Goal: Task Accomplishment & Management: Complete application form

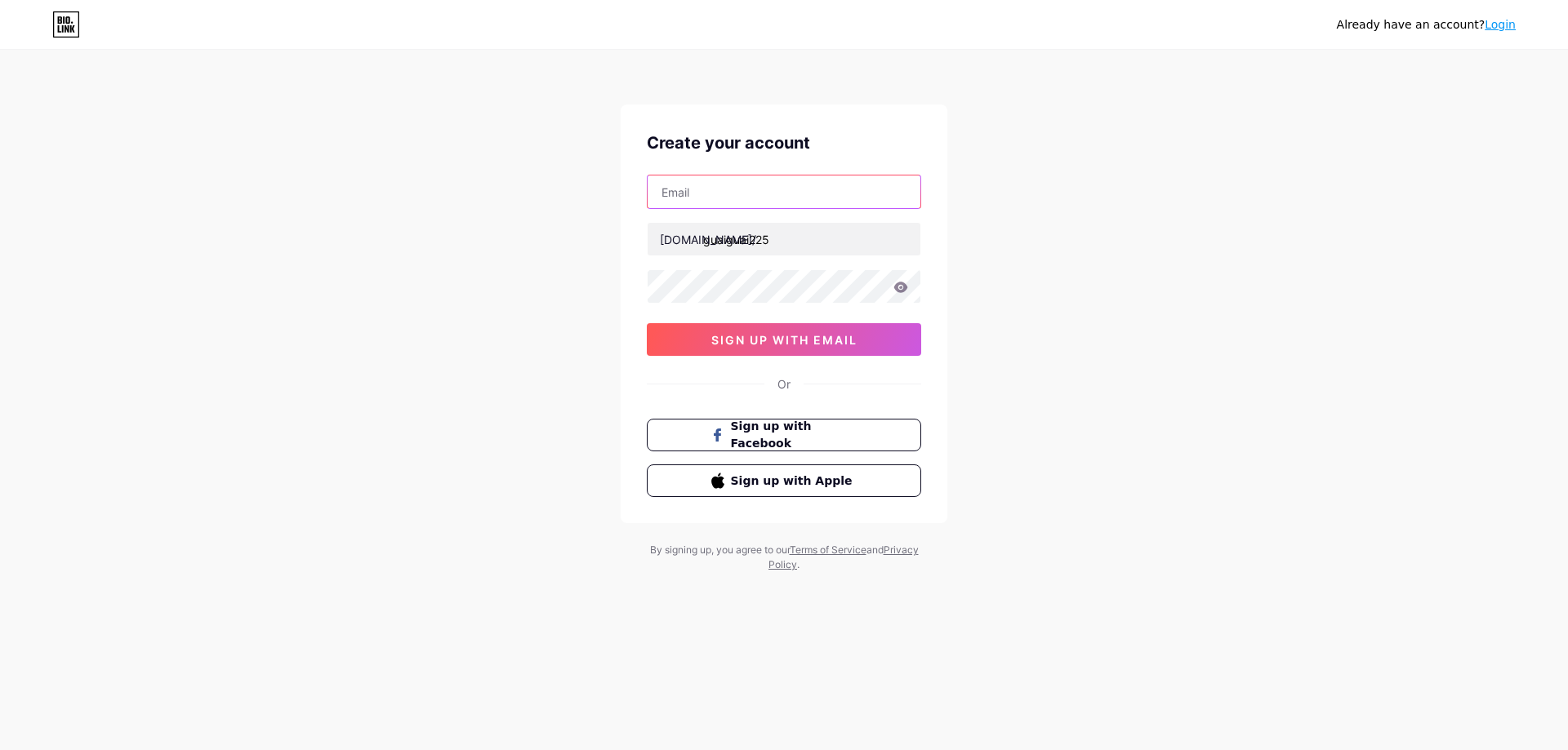
click at [823, 187] on input "text" at bounding box center [784, 192] width 273 height 33
click at [1029, 218] on div "Already have an account? Login Create your account bio.link/ guaiguai225 0cAFcW…" at bounding box center [784, 312] width 1568 height 624
click at [823, 204] on input "text" at bounding box center [784, 192] width 273 height 33
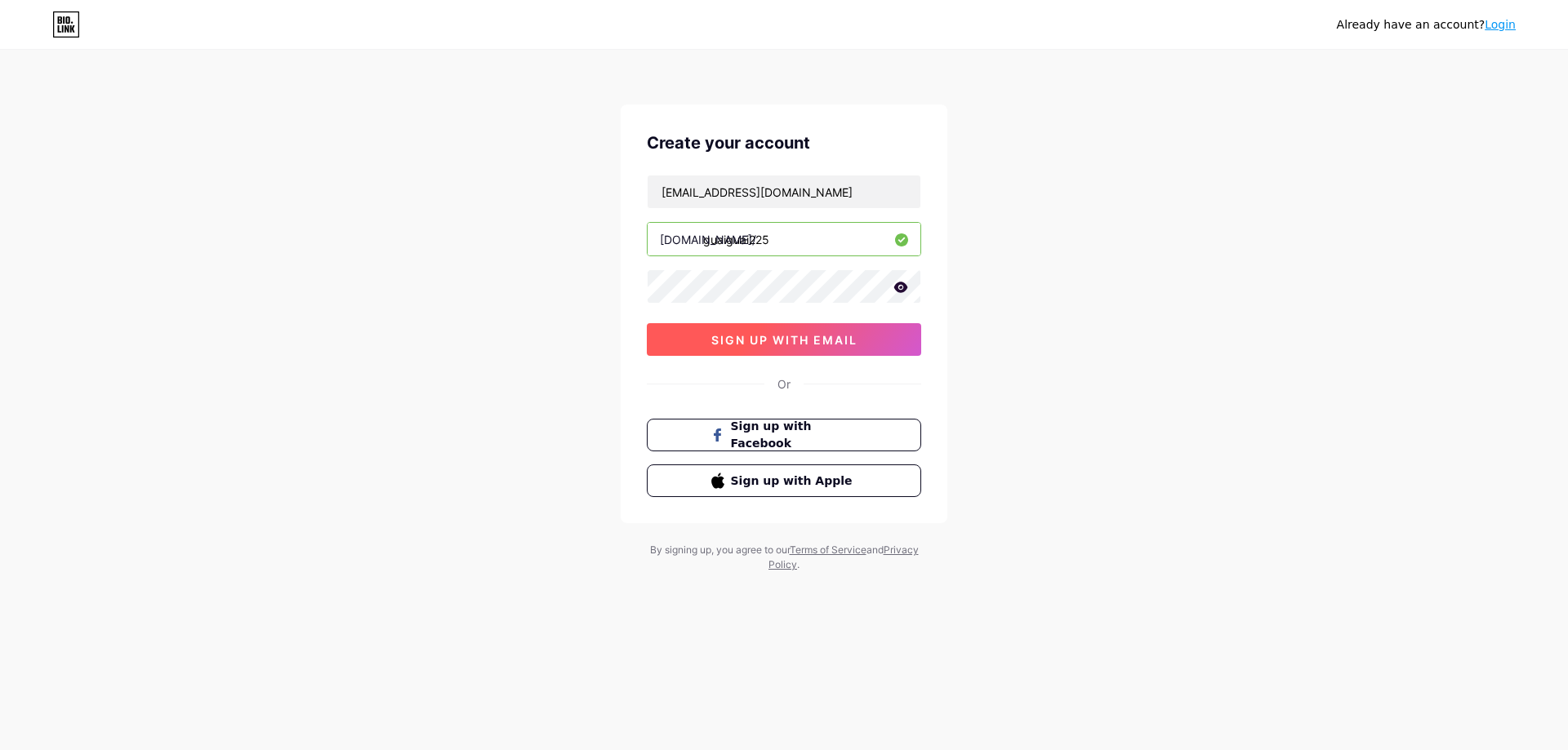
click at [849, 343] on span "sign up with email" at bounding box center [784, 340] width 146 height 14
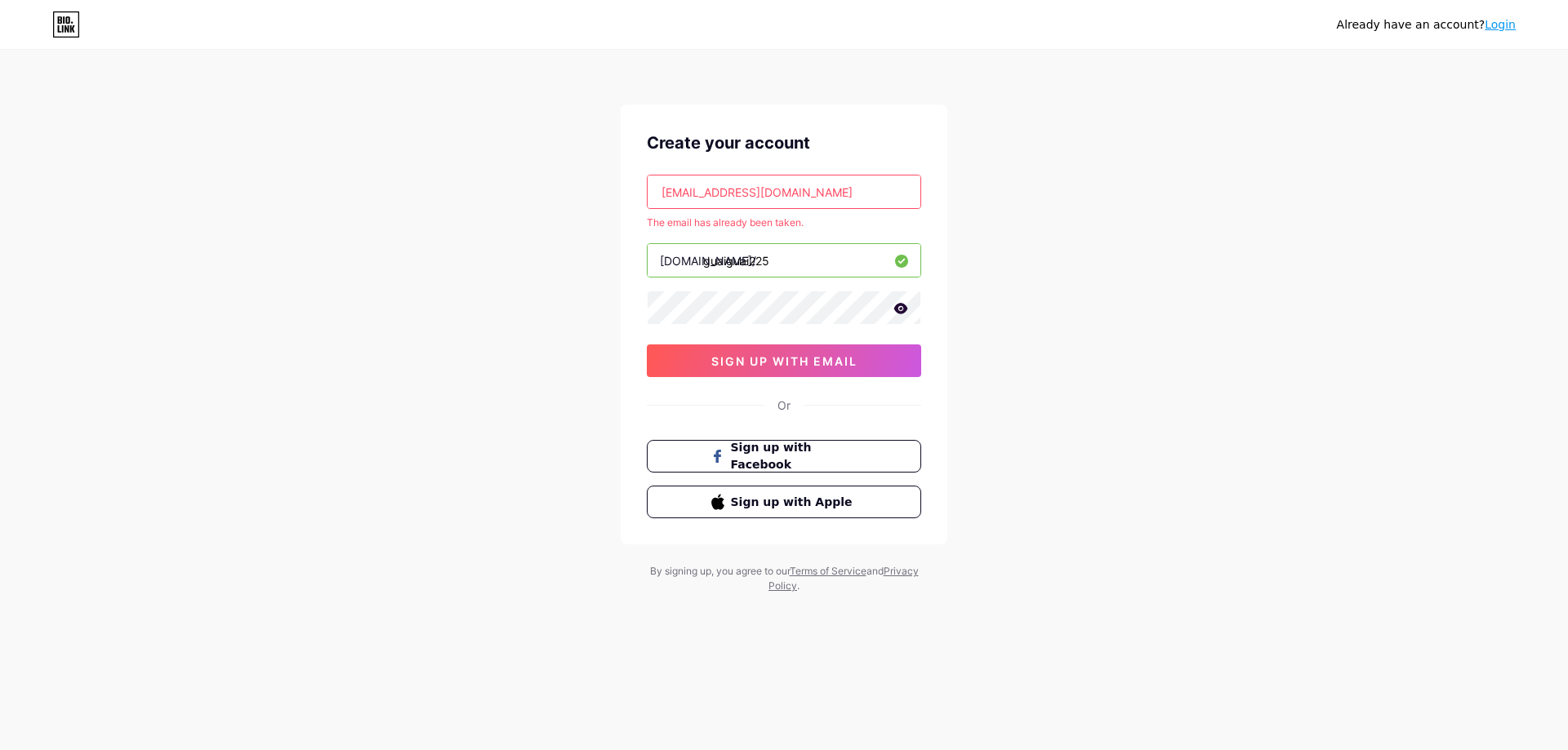
click at [740, 194] on input "mimstore2626@gmail.com" at bounding box center [784, 192] width 273 height 33
drag, startPoint x: 738, startPoint y: 191, endPoint x: 585, endPoint y: 188, distance: 153.0
click at [585, 188] on div "Already have an account? Login Create your account mimstore2626@gmail.com The e…" at bounding box center [784, 322] width 1568 height 646
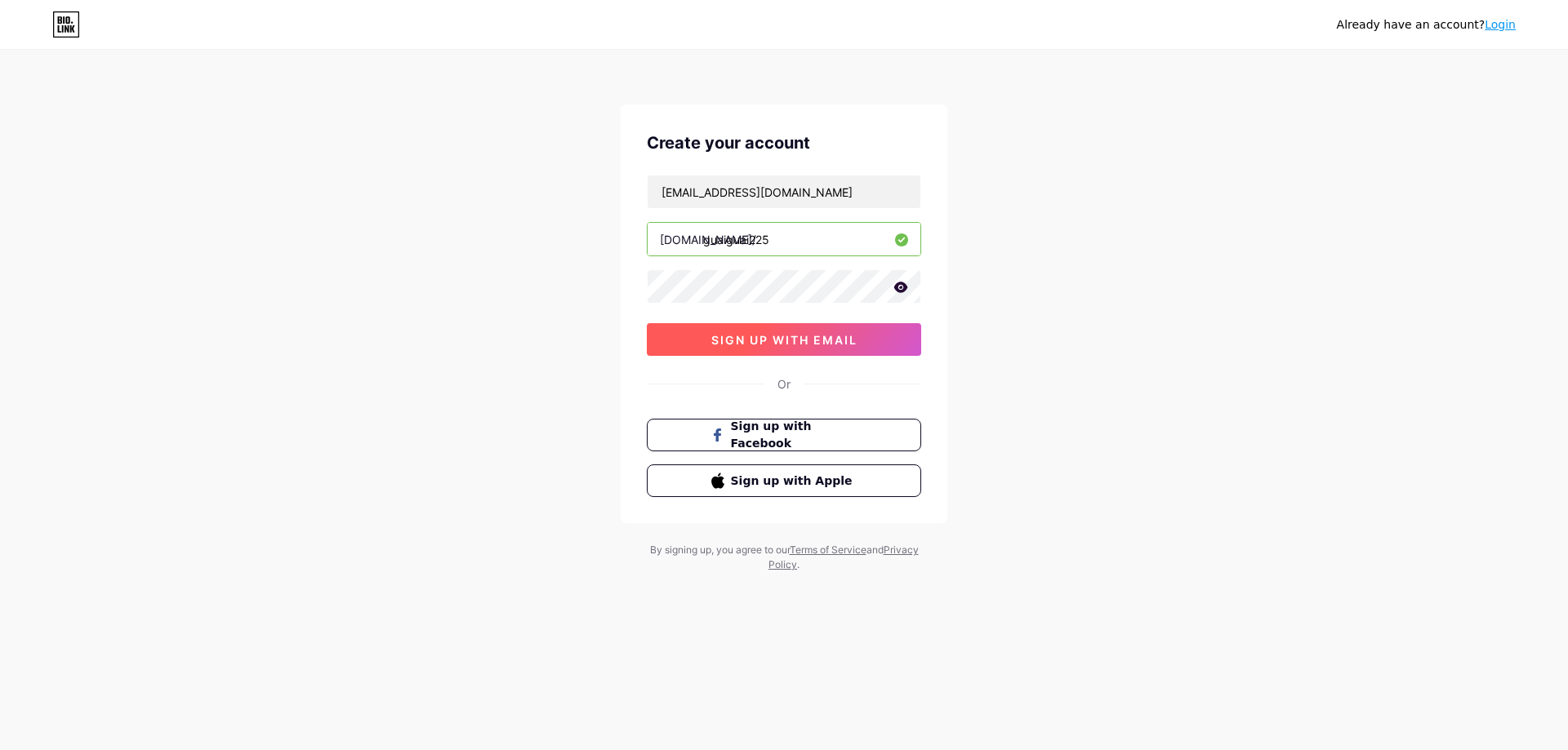
click at [743, 335] on span "sign up with email" at bounding box center [784, 340] width 146 height 14
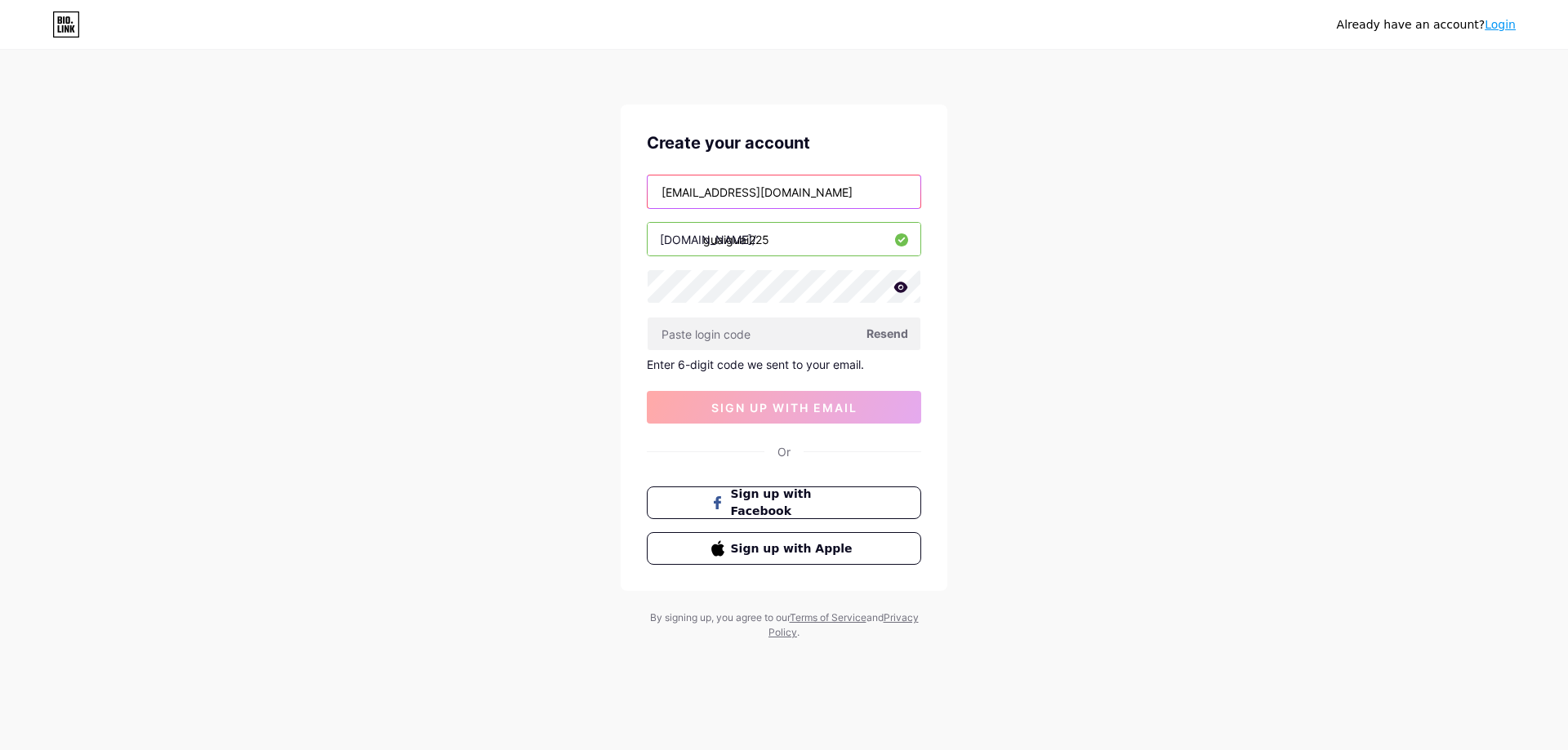
click at [677, 187] on input "guguai.n01@gmail.com" at bounding box center [784, 192] width 273 height 33
click at [850, 328] on input "text" at bounding box center [784, 334] width 273 height 33
click at [889, 336] on span "Resend" at bounding box center [887, 333] width 42 height 17
click at [890, 341] on span "Resend" at bounding box center [887, 333] width 42 height 17
click at [708, 190] on input "guaiguai.n01@gmail.com" at bounding box center [784, 192] width 273 height 33
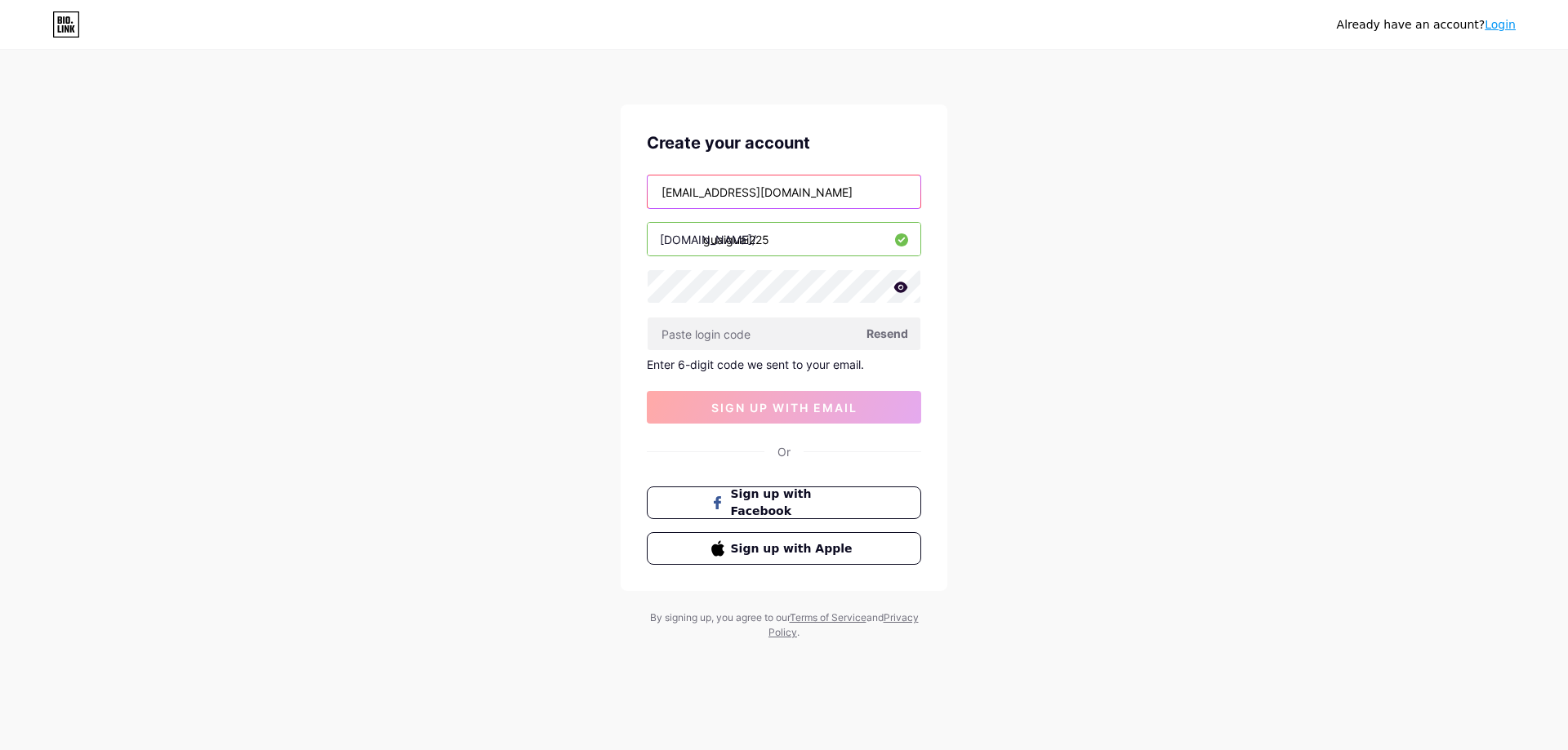
type input "guaiguai.ln01@gmail.com"
click at [896, 331] on span "Resend" at bounding box center [887, 333] width 42 height 17
click at [886, 334] on span "Resend" at bounding box center [887, 333] width 42 height 17
click at [1006, 316] on div "Already have an account? Login Create your account guaiguai.ln01@gmail.com bio.…" at bounding box center [784, 345] width 1568 height 692
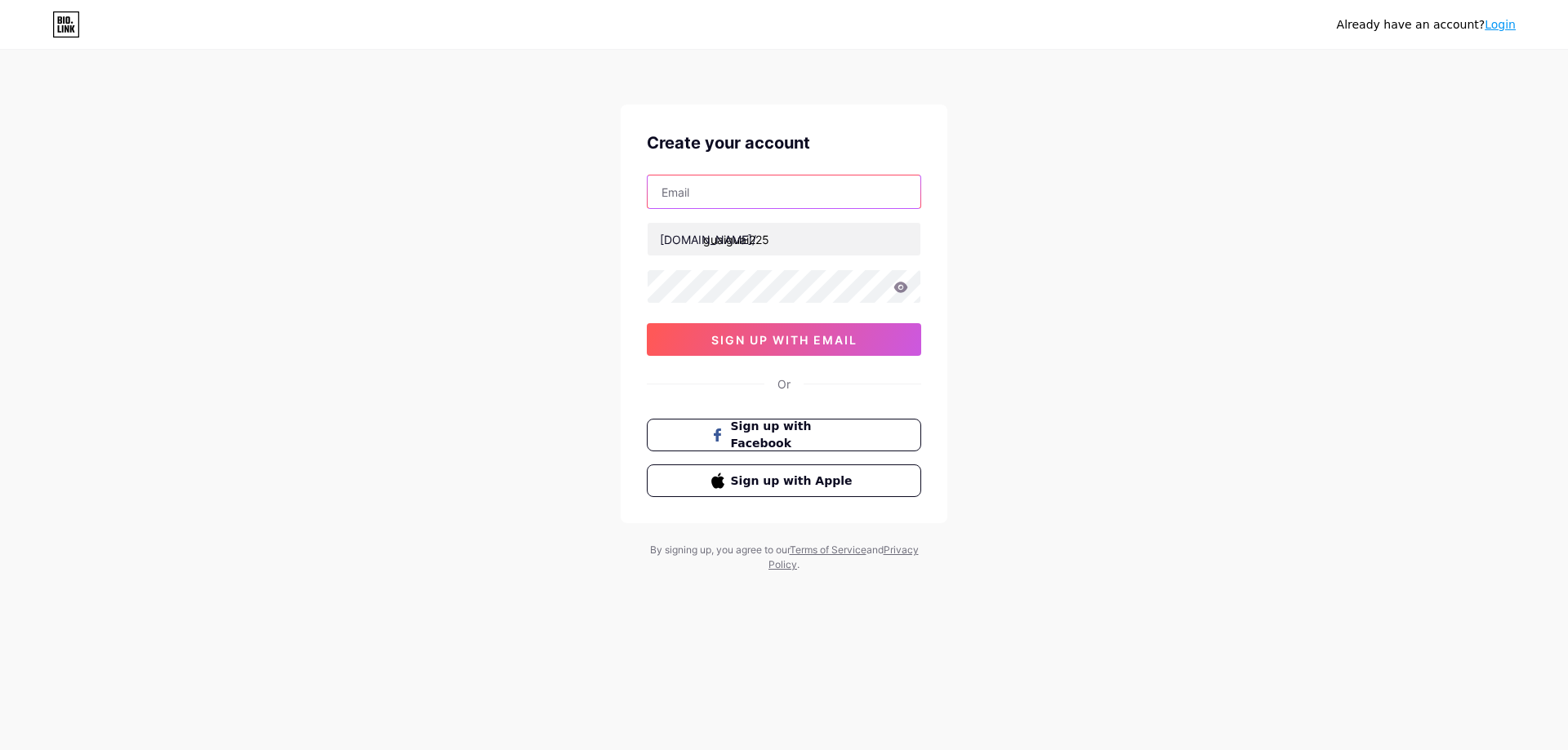
click at [759, 195] on input "text" at bounding box center [784, 192] width 273 height 33
type input "guaiguai.ln01@gmail.com"
click at [900, 292] on icon at bounding box center [901, 286] width 14 height 11
click at [644, 295] on div "Create your account guaiguai.ln01@gmail.com bio.link/ guaiguai225 03AFcWeA7DsKd…" at bounding box center [784, 313] width 327 height 418
click at [902, 290] on icon at bounding box center [901, 286] width 14 height 11
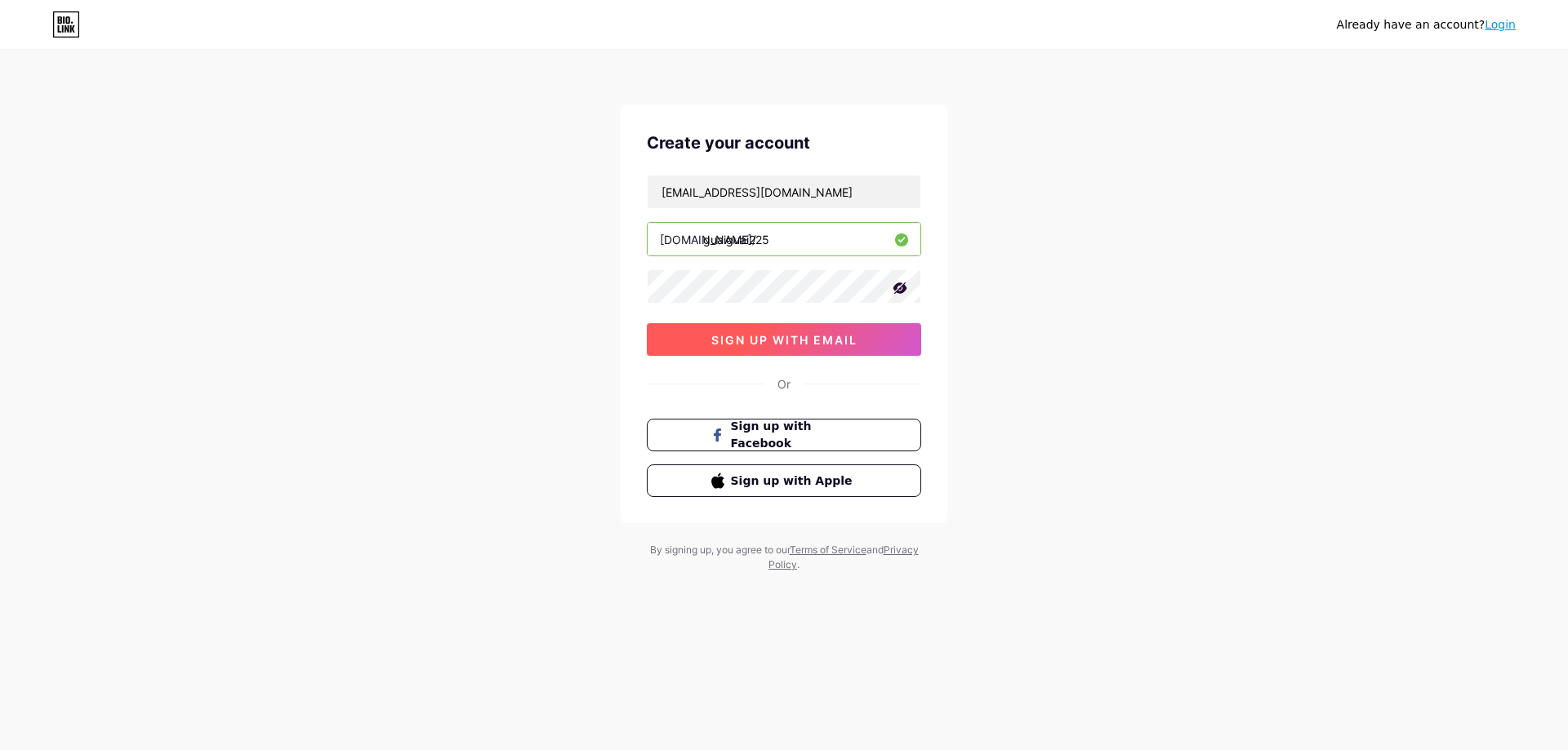
click at [800, 336] on span "sign up with email" at bounding box center [784, 340] width 146 height 14
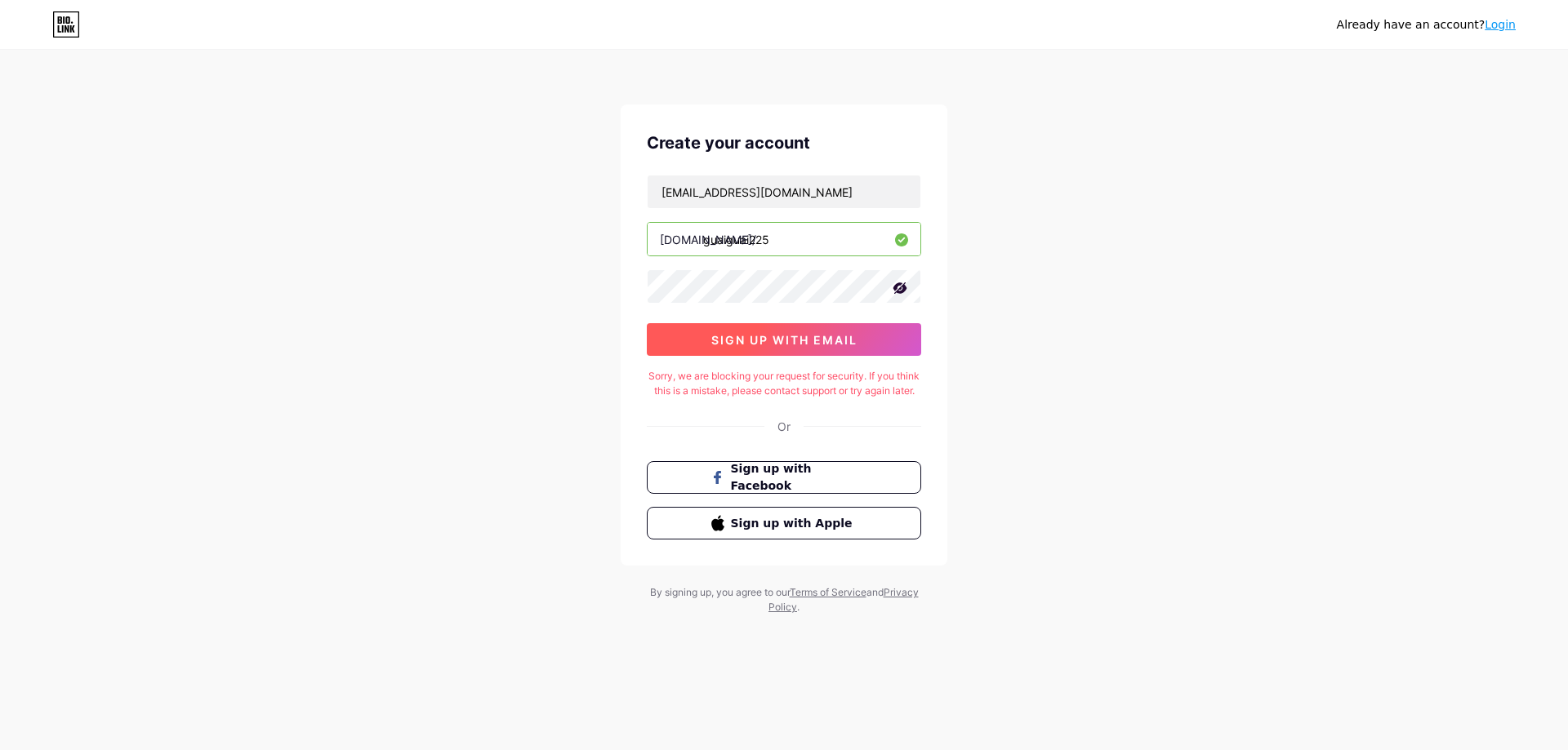
click at [866, 340] on button "sign up with email" at bounding box center [784, 340] width 274 height 33
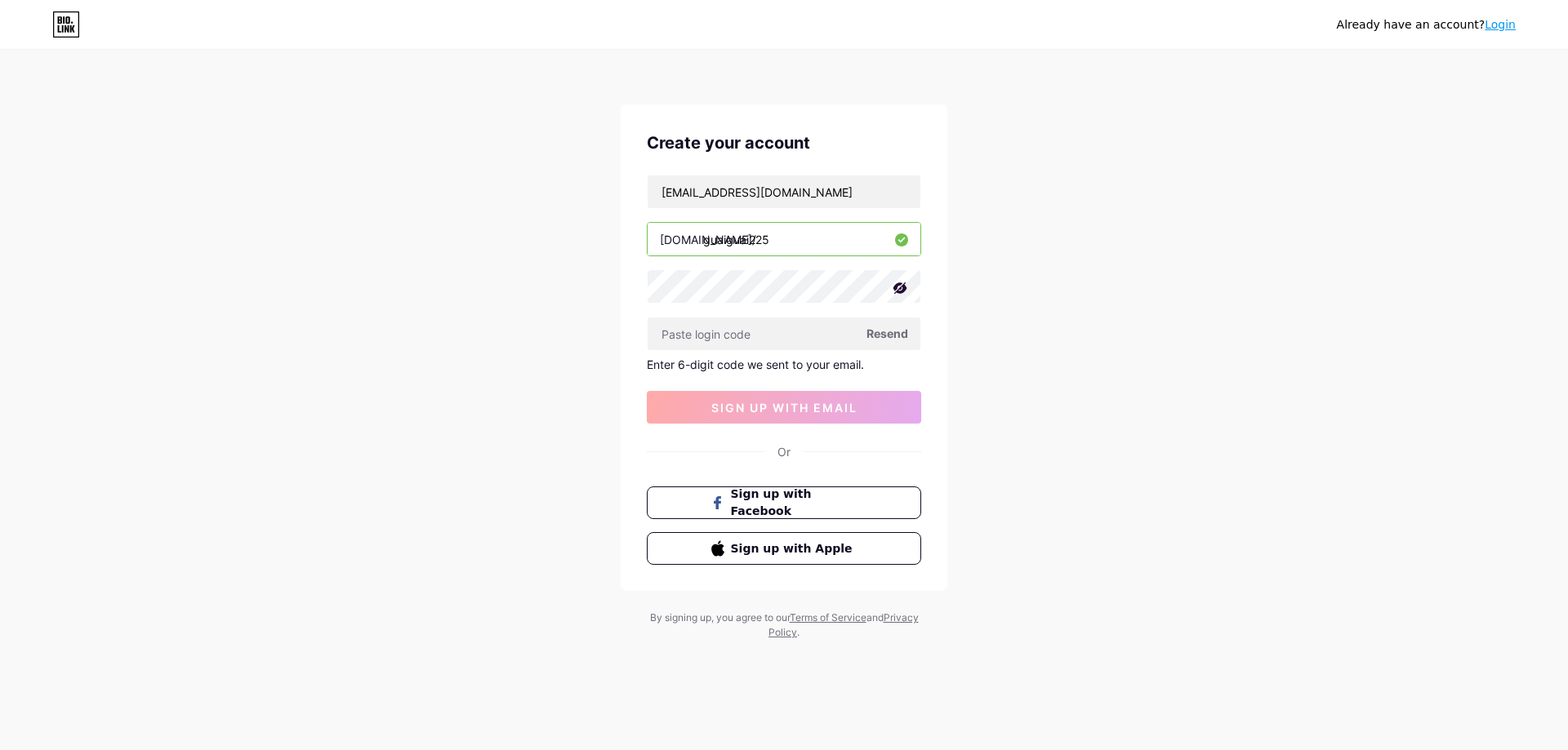
click at [875, 338] on span "Resend" at bounding box center [887, 333] width 42 height 17
type input "942306"
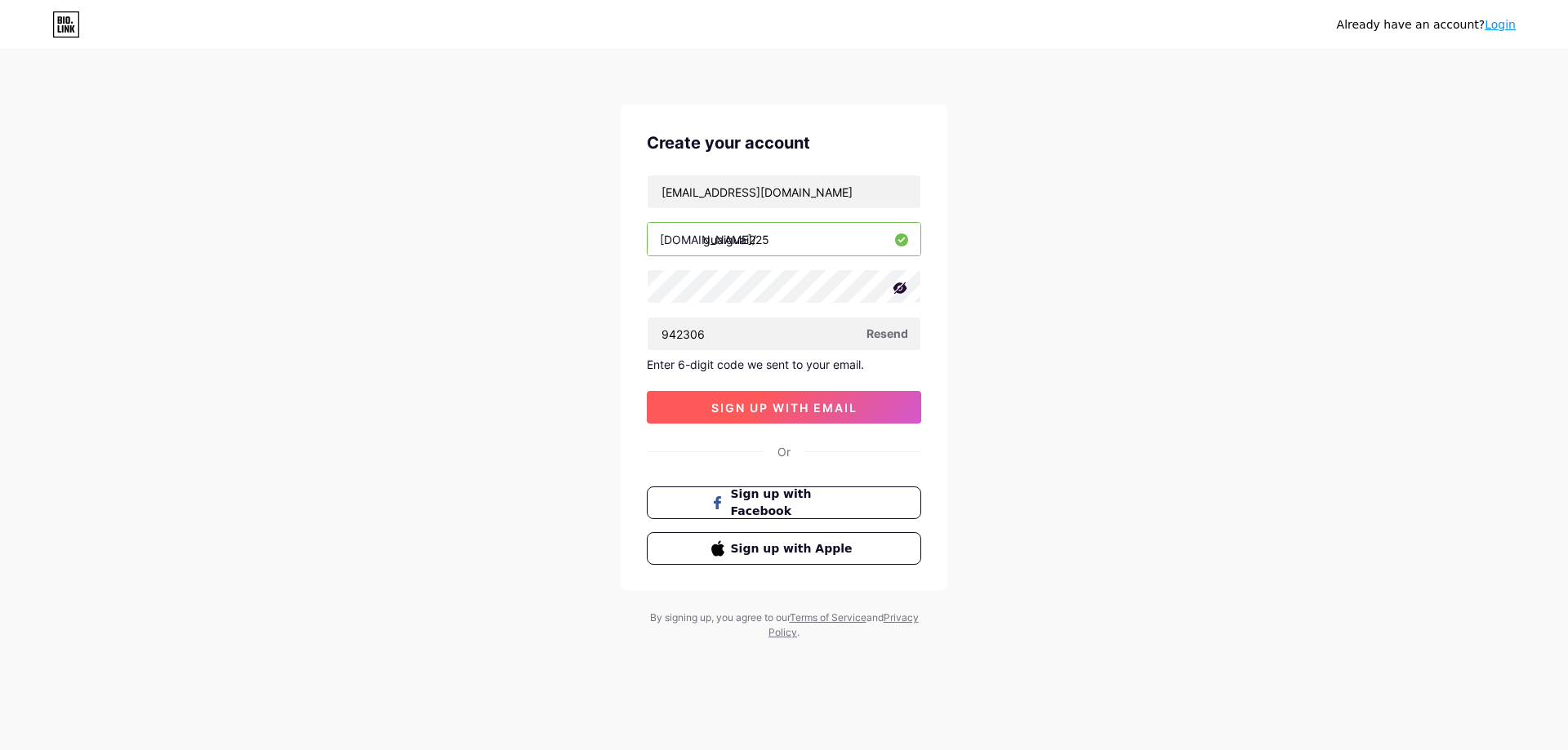
click at [878, 400] on button "sign up with email" at bounding box center [784, 407] width 274 height 33
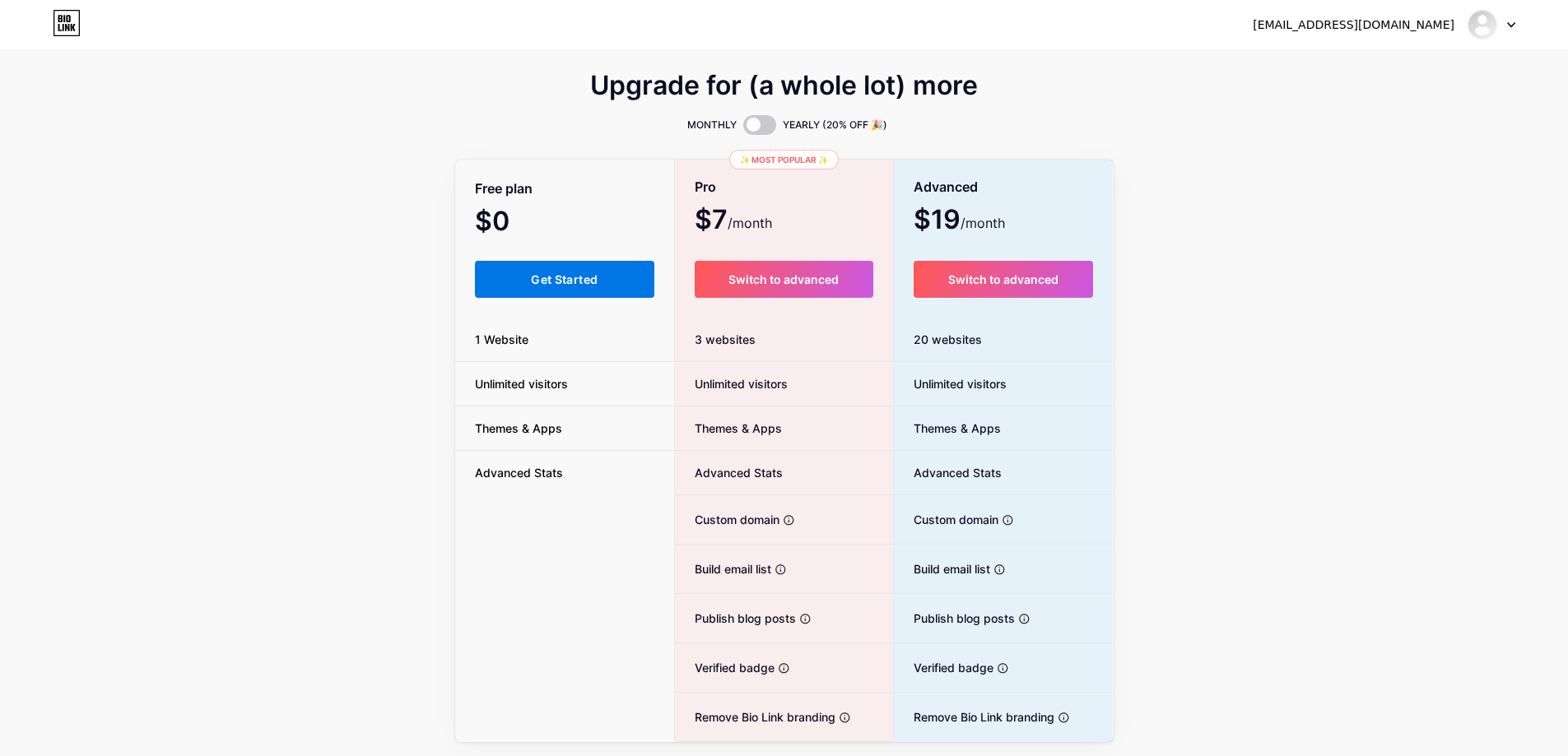
click at [558, 270] on button "Get Started" at bounding box center [565, 279] width 180 height 37
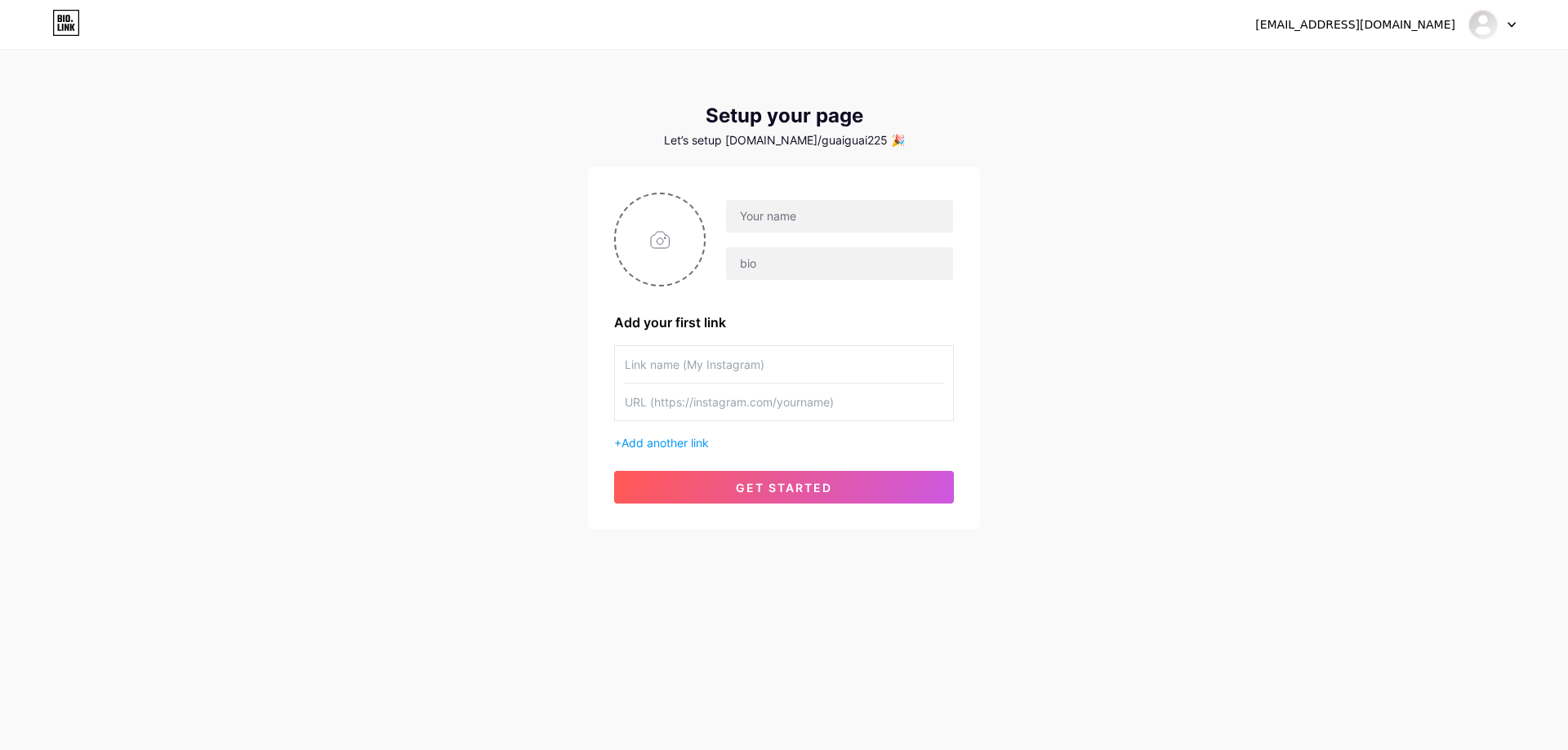
click at [1110, 327] on div "guaiguai.ln01@gmail.com Dashboard Logout Setup your page Let’s setup bio.link/g…" at bounding box center [784, 290] width 1568 height 582
click at [756, 225] on input "text" at bounding box center [839, 217] width 227 height 33
click at [756, 258] on input "text" at bounding box center [839, 263] width 227 height 33
click at [855, 214] on input "text" at bounding box center [839, 217] width 227 height 33
type input "Guaiguai"
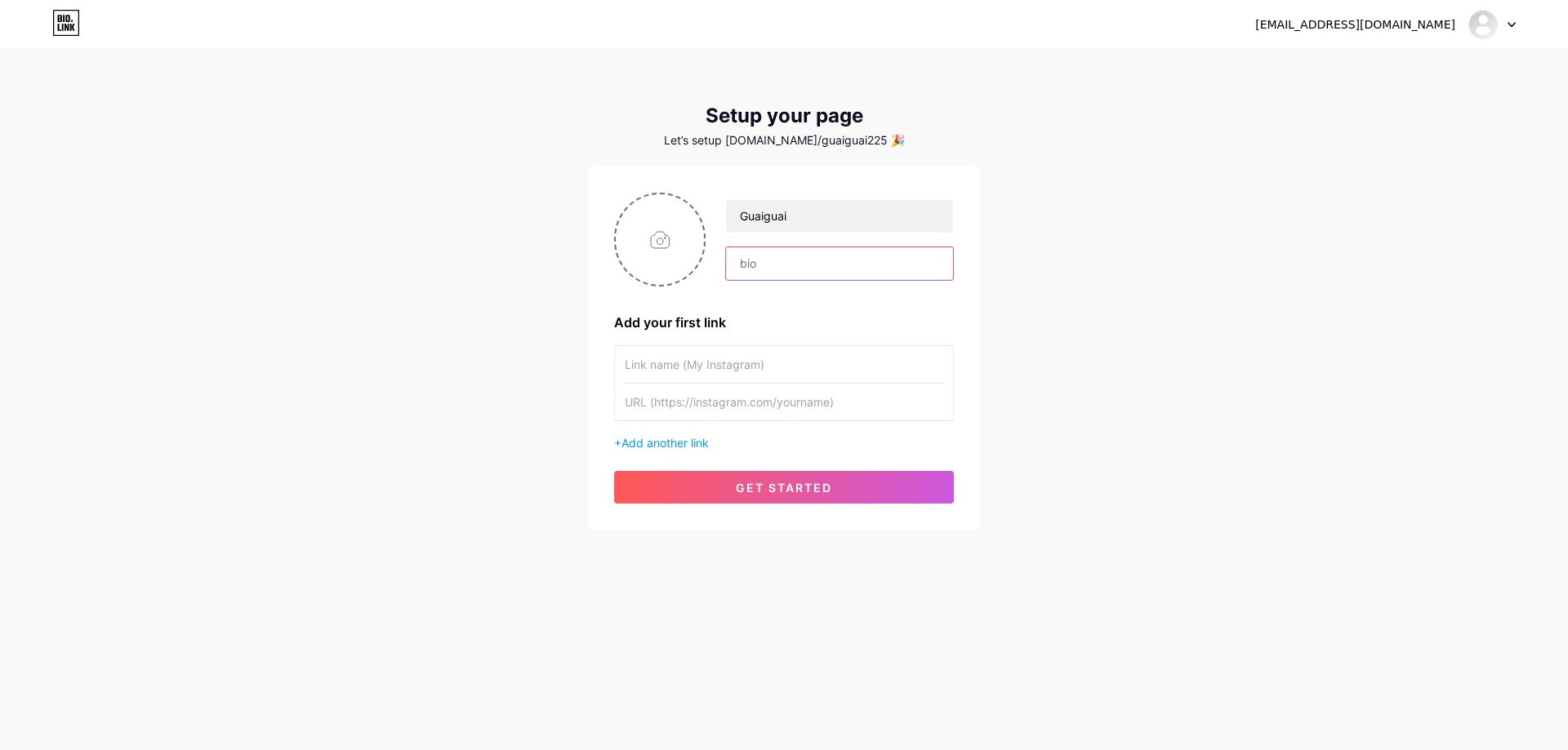
click at [764, 263] on input "text" at bounding box center [839, 263] width 227 height 33
type input "Gu ải gu ai"
click at [676, 357] on input "text" at bounding box center [784, 364] width 319 height 37
click at [631, 437] on span "Add another link" at bounding box center [665, 442] width 87 height 14
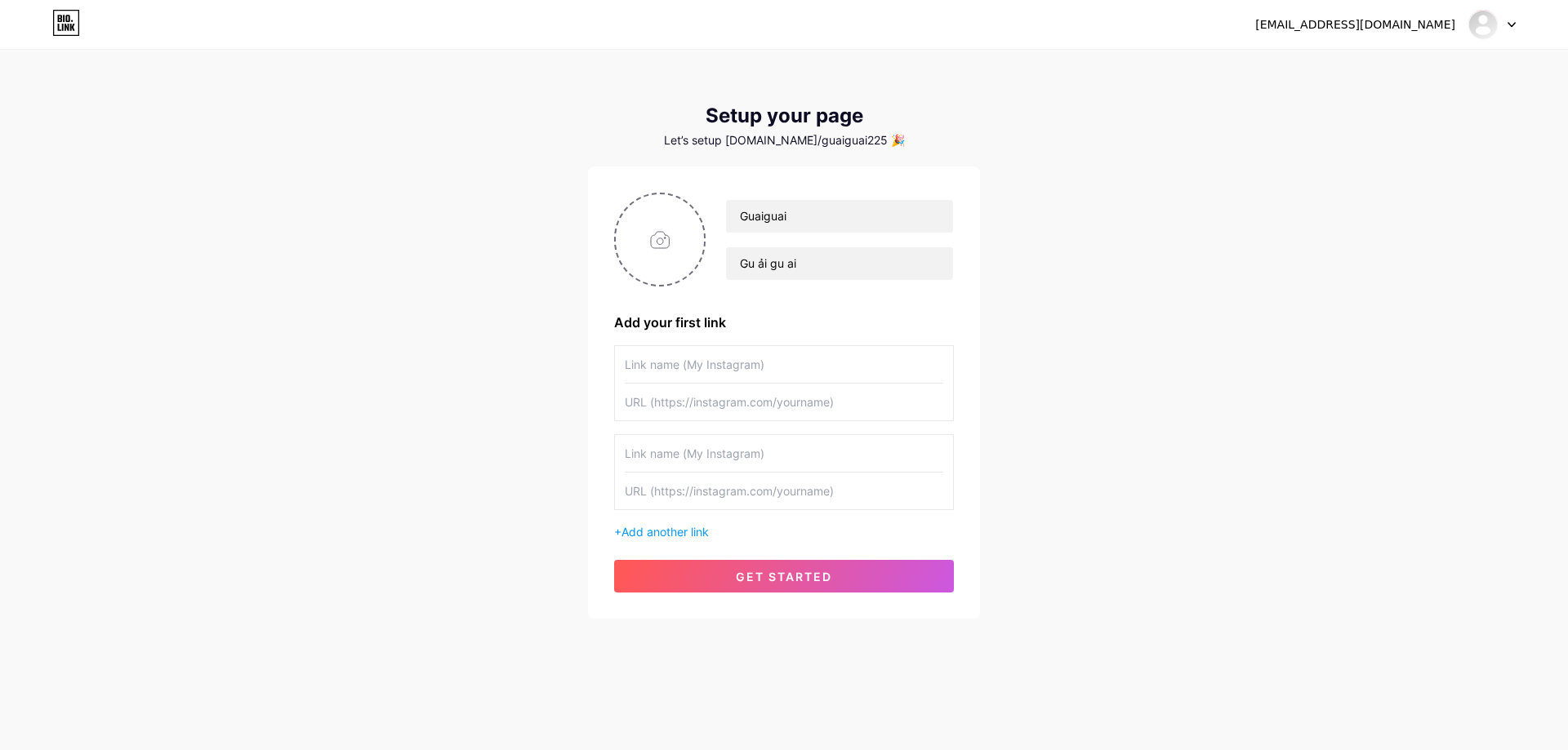
click at [764, 355] on input "text" at bounding box center [784, 364] width 319 height 37
click at [787, 359] on input "text" at bounding box center [784, 364] width 319 height 37
paste input "https://www.tiktok.com/@guaiguai225"
type input "https://www.tiktok.com/@guaiguai225"
click at [743, 405] on input "text" at bounding box center [784, 401] width 319 height 37
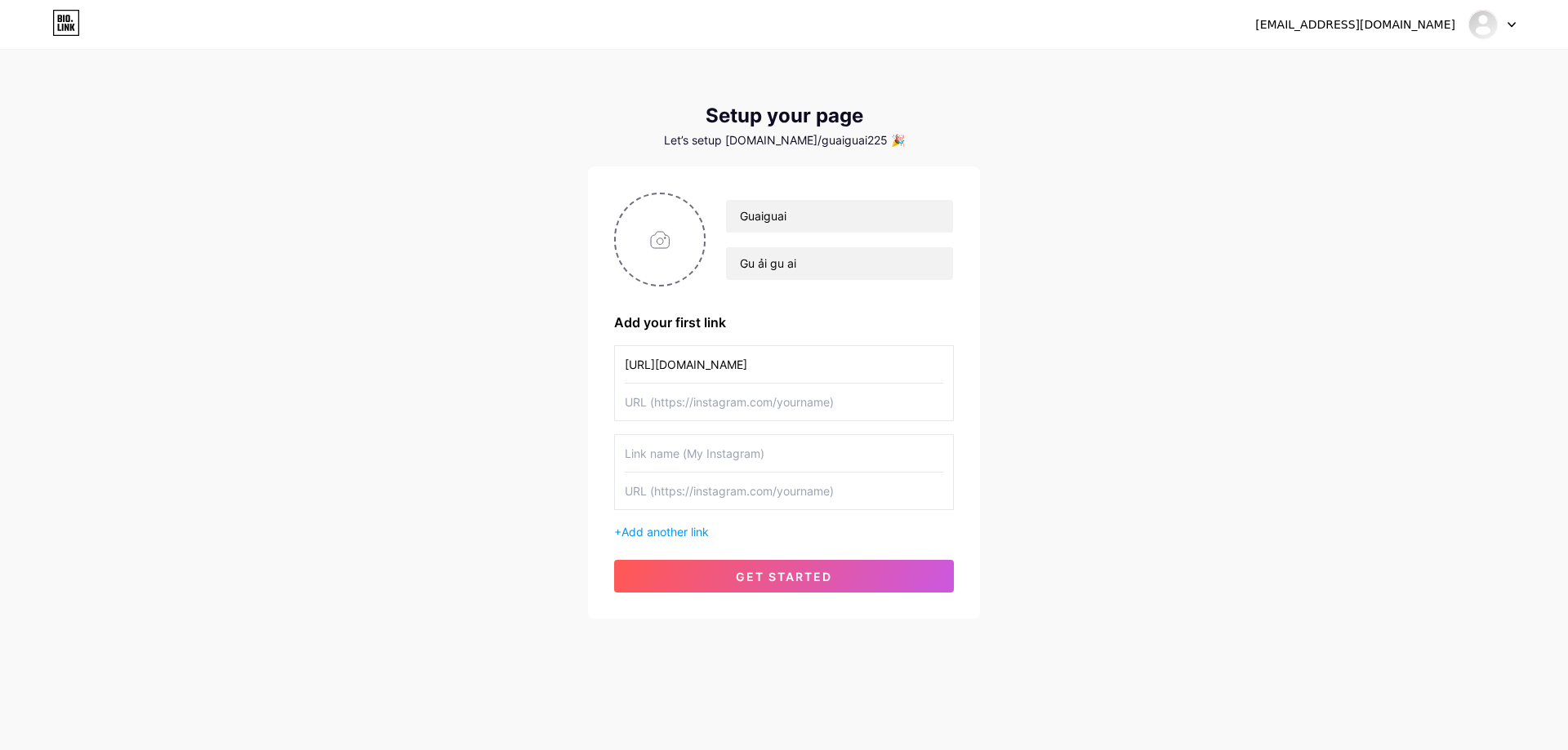
drag, startPoint x: 847, startPoint y: 372, endPoint x: 494, endPoint y: 371, distance: 353.0
click at [494, 371] on div "guaiguai.ln01@gmail.com Dashboard Logout Setup your page Let’s setup bio.link/g…" at bounding box center [784, 336] width 1568 height 671
type input "Guaiguai"
click at [750, 404] on input "text" at bounding box center [784, 401] width 319 height 37
paste input "https://www.tiktok.com/@guaiguai225"
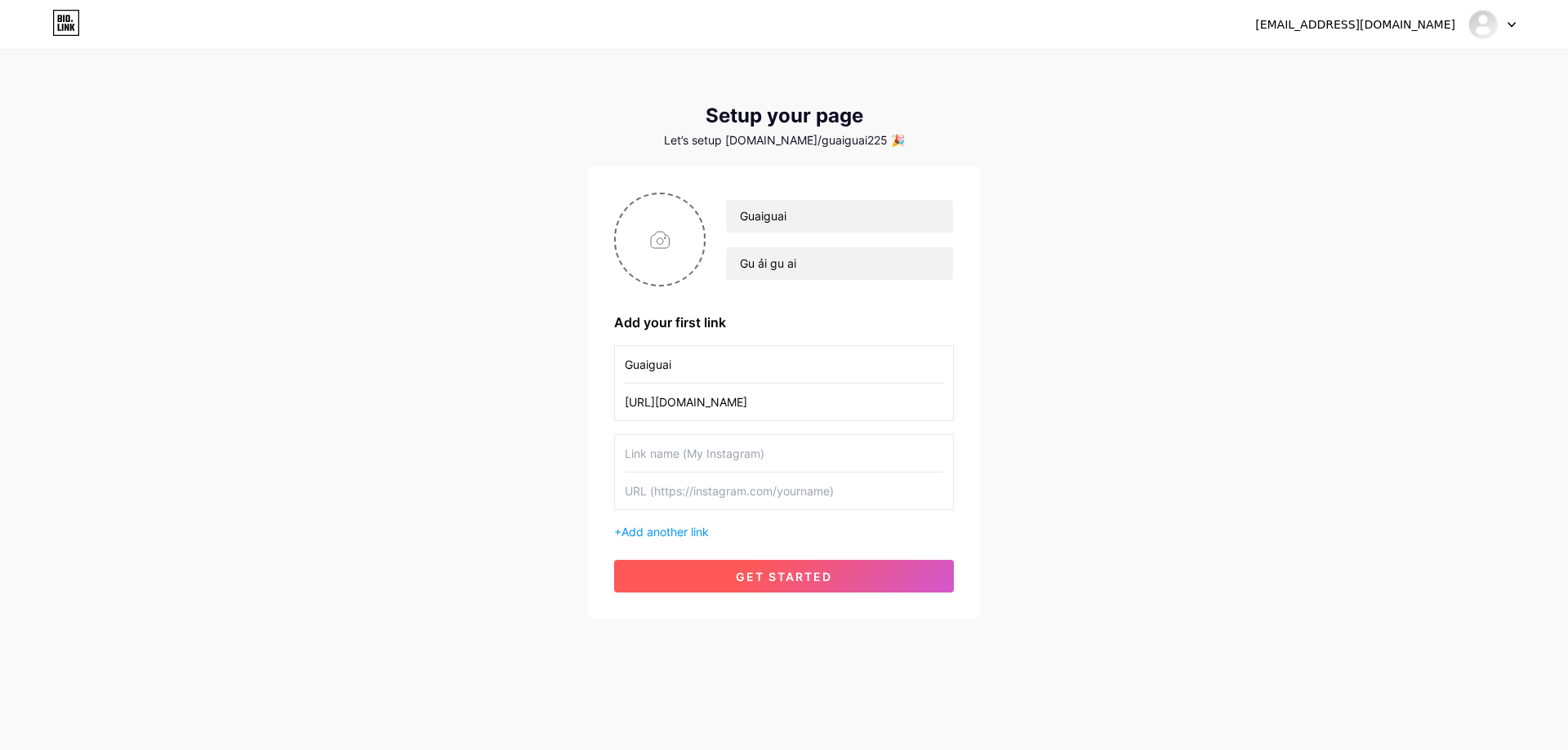
type input "https://www.tiktok.com/@guaiguai225"
click at [818, 564] on button "get started" at bounding box center [784, 576] width 340 height 33
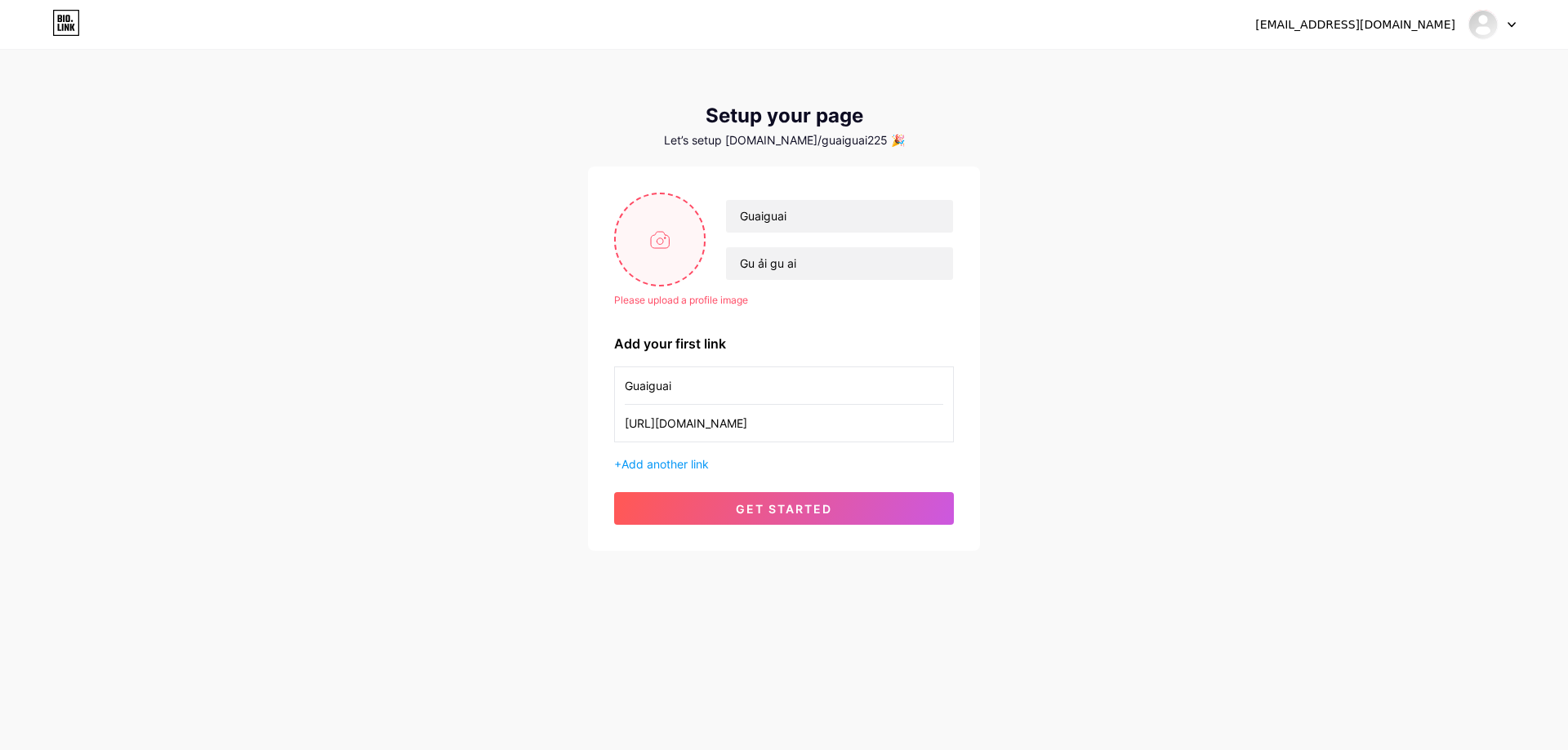
click at [683, 234] on input "file" at bounding box center [659, 240] width 88 height 90
type input "C:\fakepath\SHOPping now.png"
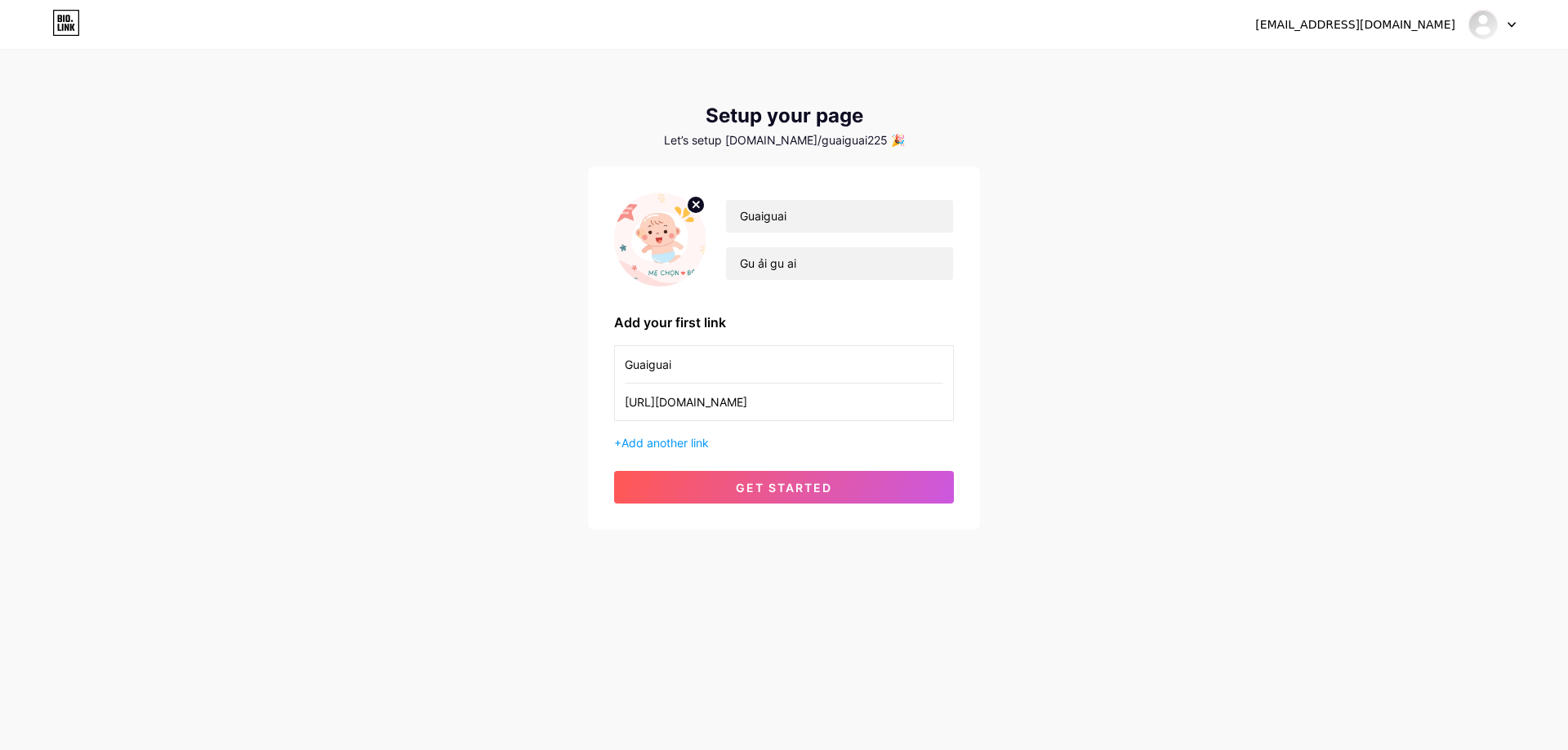
click at [690, 199] on circle at bounding box center [695, 205] width 18 height 18
click at [662, 257] on input "file" at bounding box center [659, 240] width 88 height 90
click at [707, 266] on div "Guaiguai Gu ải gu ai" at bounding box center [829, 240] width 248 height 81
click at [636, 243] on input "file" at bounding box center [659, 240] width 88 height 90
type input "C:\fakepath\z6917225900454_0b707130c5235ef97fb3e2cb223e69e9.jpg"
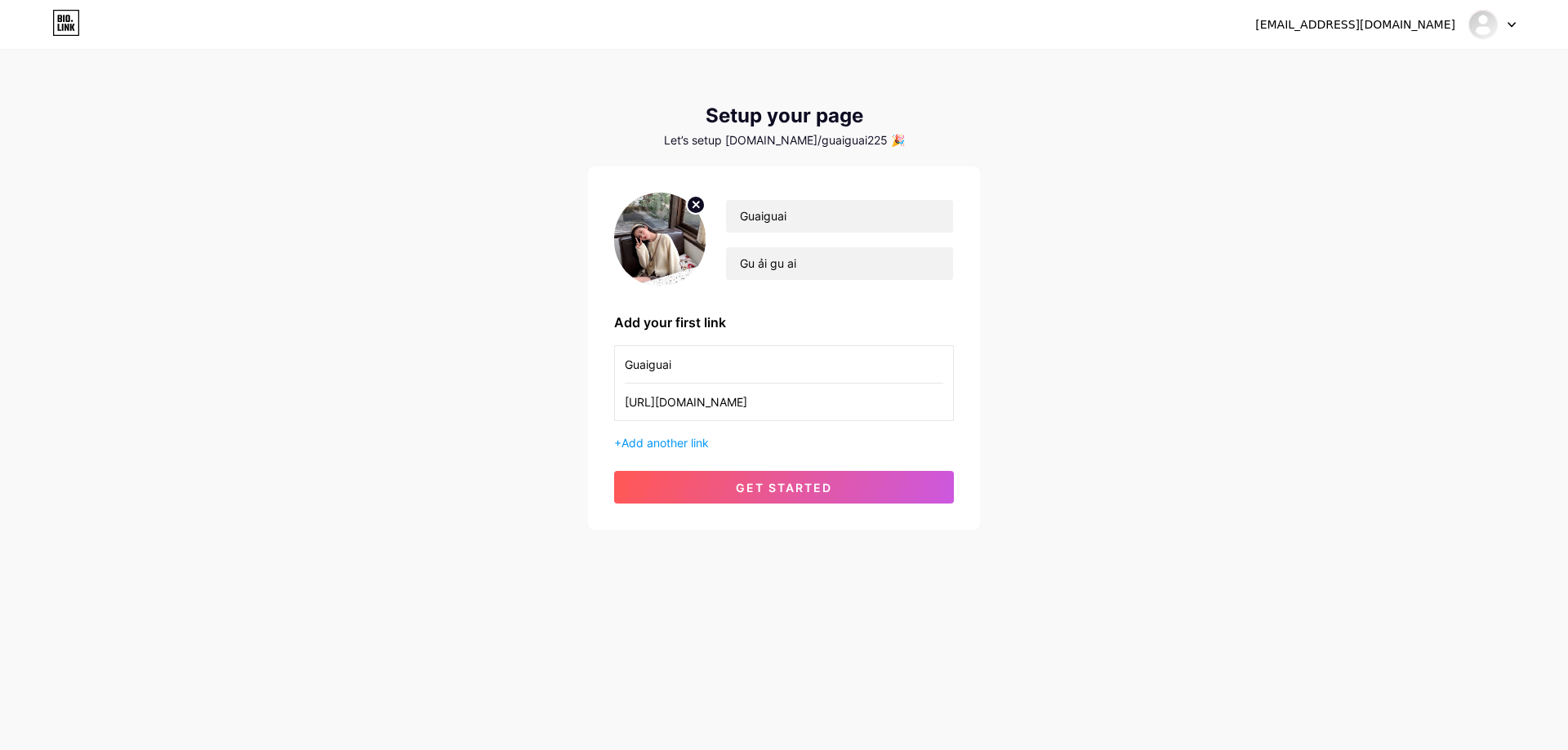
click at [1139, 277] on div "guaiguai.ln01@gmail.com Dashboard Logout Setup your page Let’s setup bio.link/g…" at bounding box center [784, 290] width 1568 height 582
click at [832, 490] on button "get started" at bounding box center [784, 487] width 340 height 33
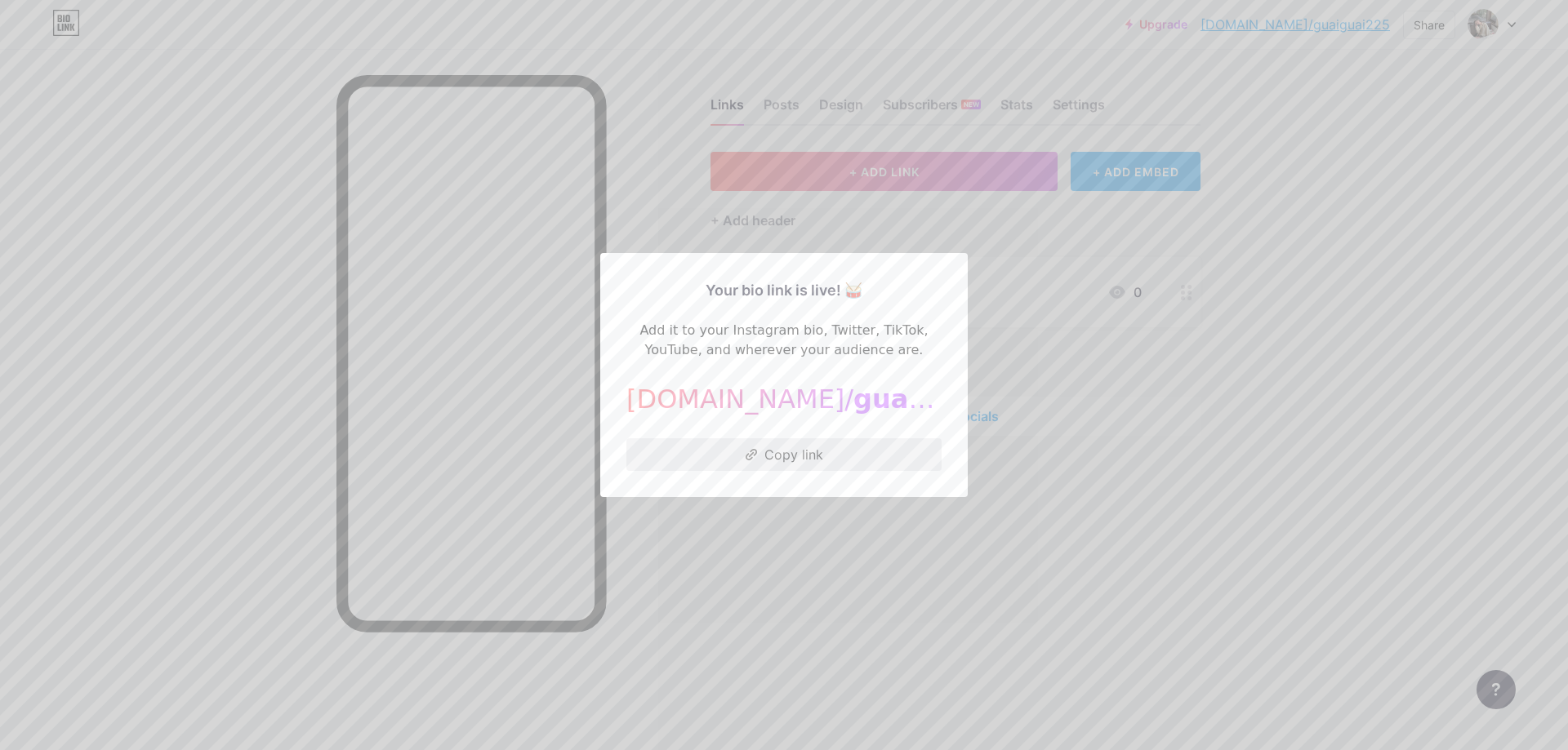
click at [847, 454] on button "Copy link" at bounding box center [784, 455] width 315 height 33
click at [1279, 518] on div at bounding box center [784, 375] width 1568 height 750
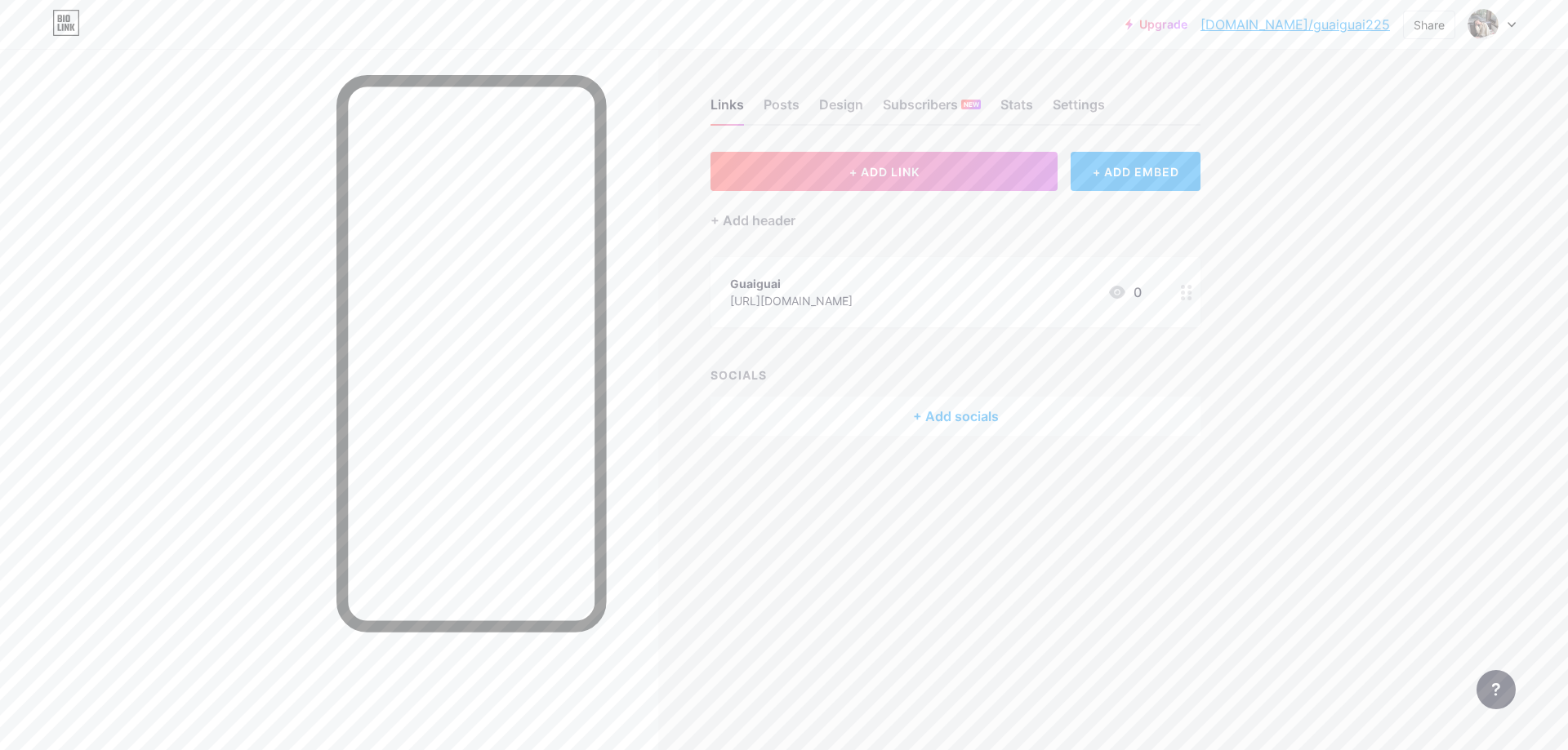
click at [1322, 275] on div "Upgrade bio.link/guaigu... bio.link/guaiguai225 Share Switch accounts Guaiguai …" at bounding box center [784, 375] width 1568 height 750
click at [826, 93] on div "Links Posts Design Subscribers NEW Stats Settings" at bounding box center [955, 98] width 490 height 57
click at [829, 93] on div "Links Posts Design Subscribers NEW Stats Settings" at bounding box center [955, 98] width 490 height 57
click at [833, 103] on div "Design" at bounding box center [841, 109] width 44 height 30
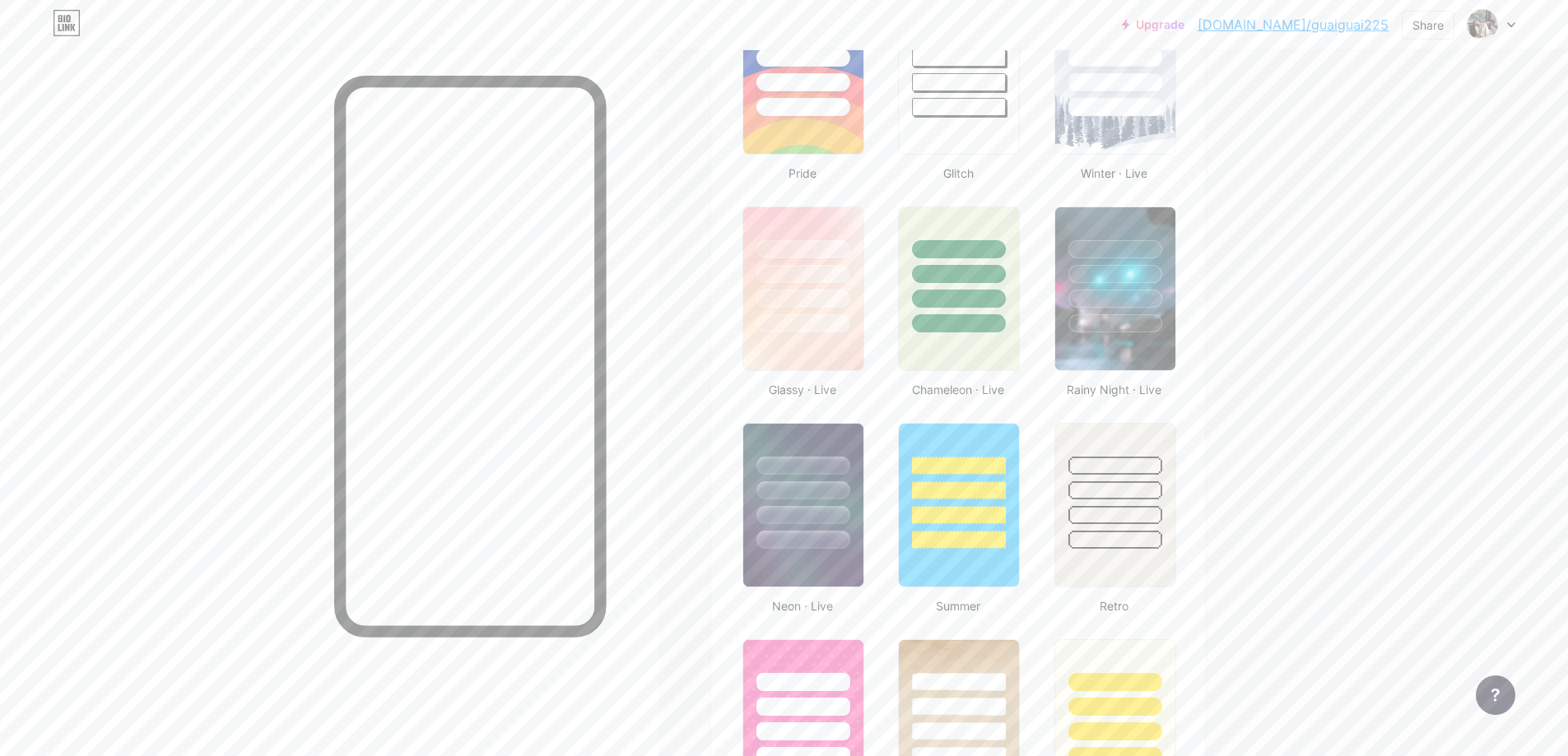
scroll to position [740, 0]
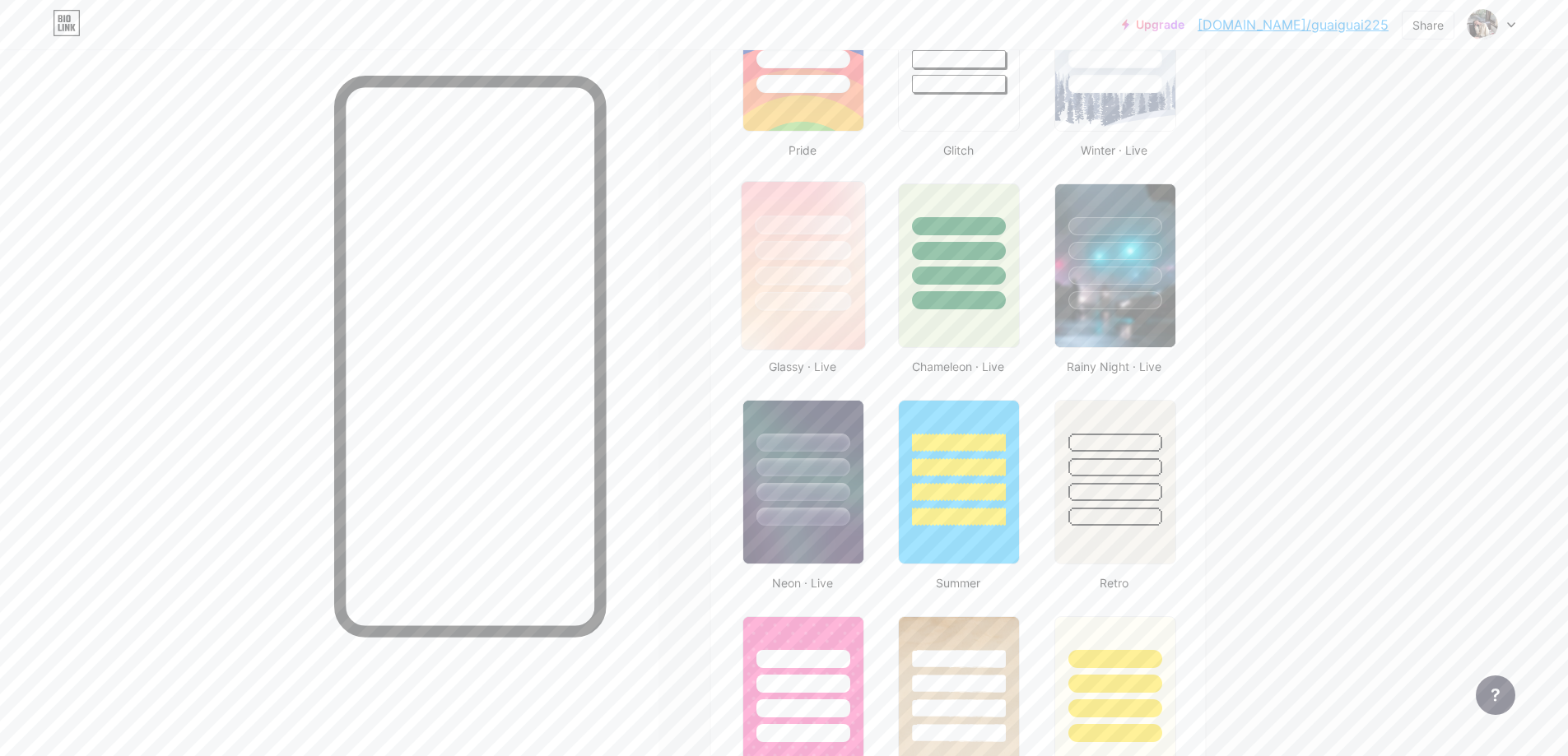
click at [851, 294] on div at bounding box center [803, 301] width 96 height 19
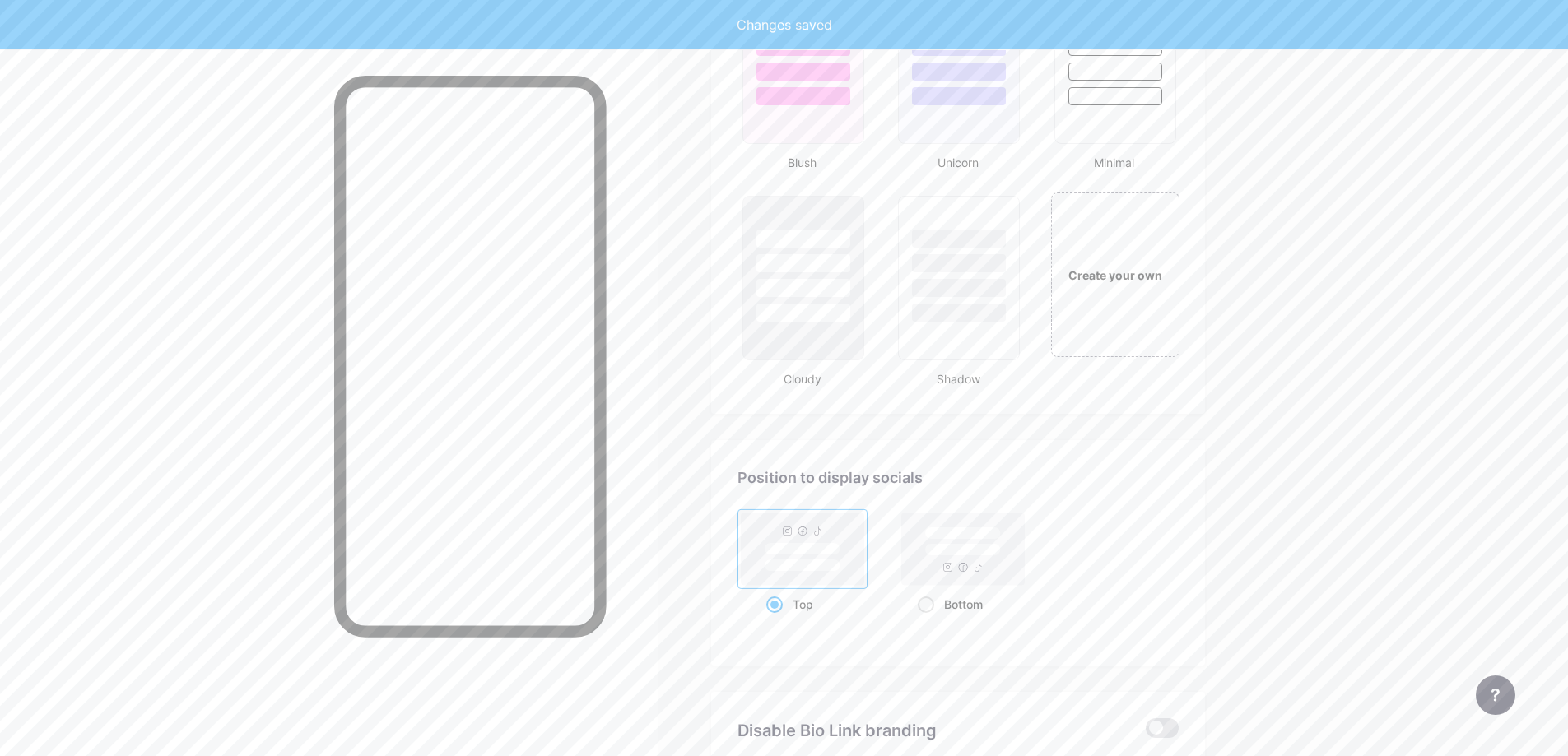
scroll to position [2039, 0]
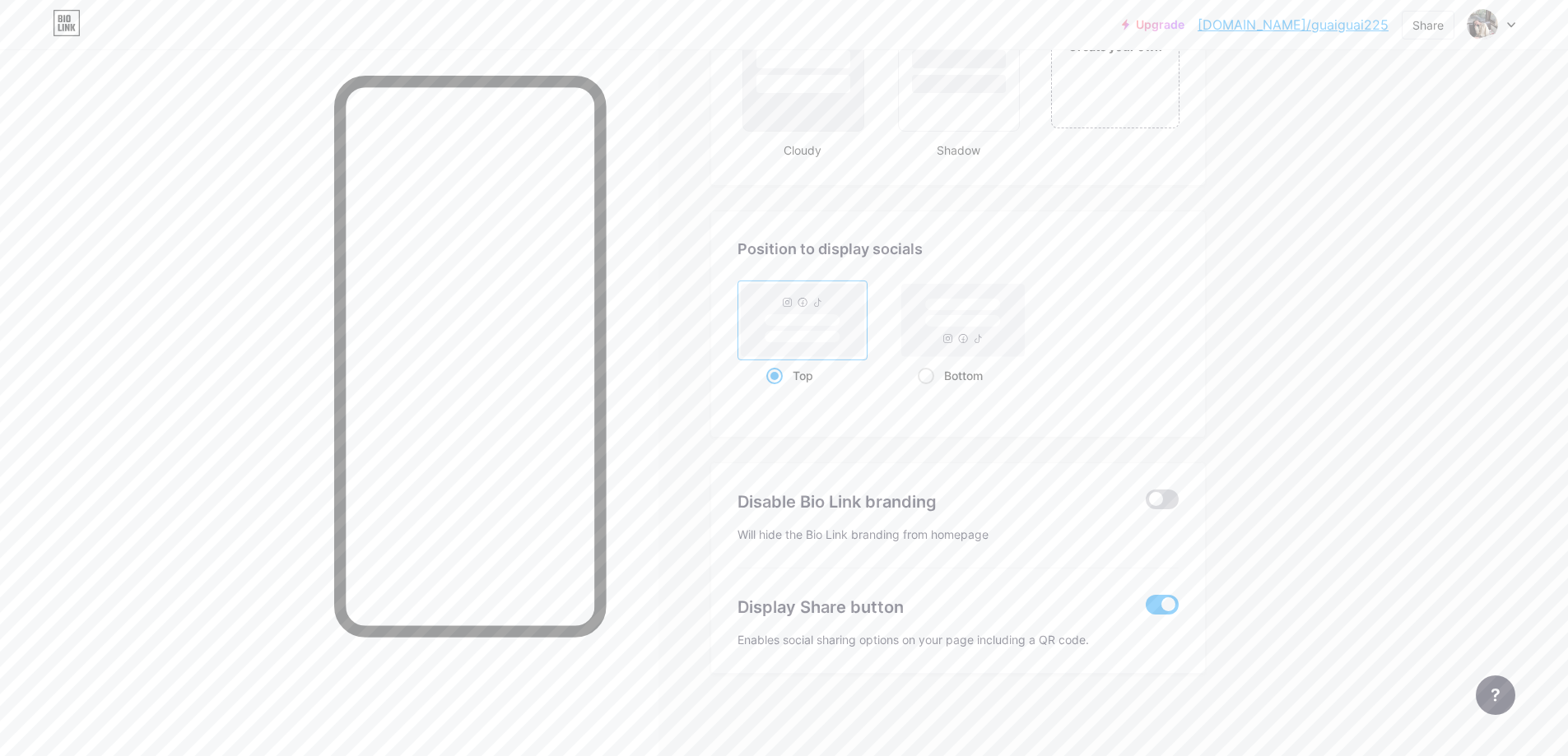
click at [1165, 499] on span at bounding box center [1163, 500] width 33 height 20
click at [1146, 504] on input "checkbox" at bounding box center [1146, 504] width 0 height 0
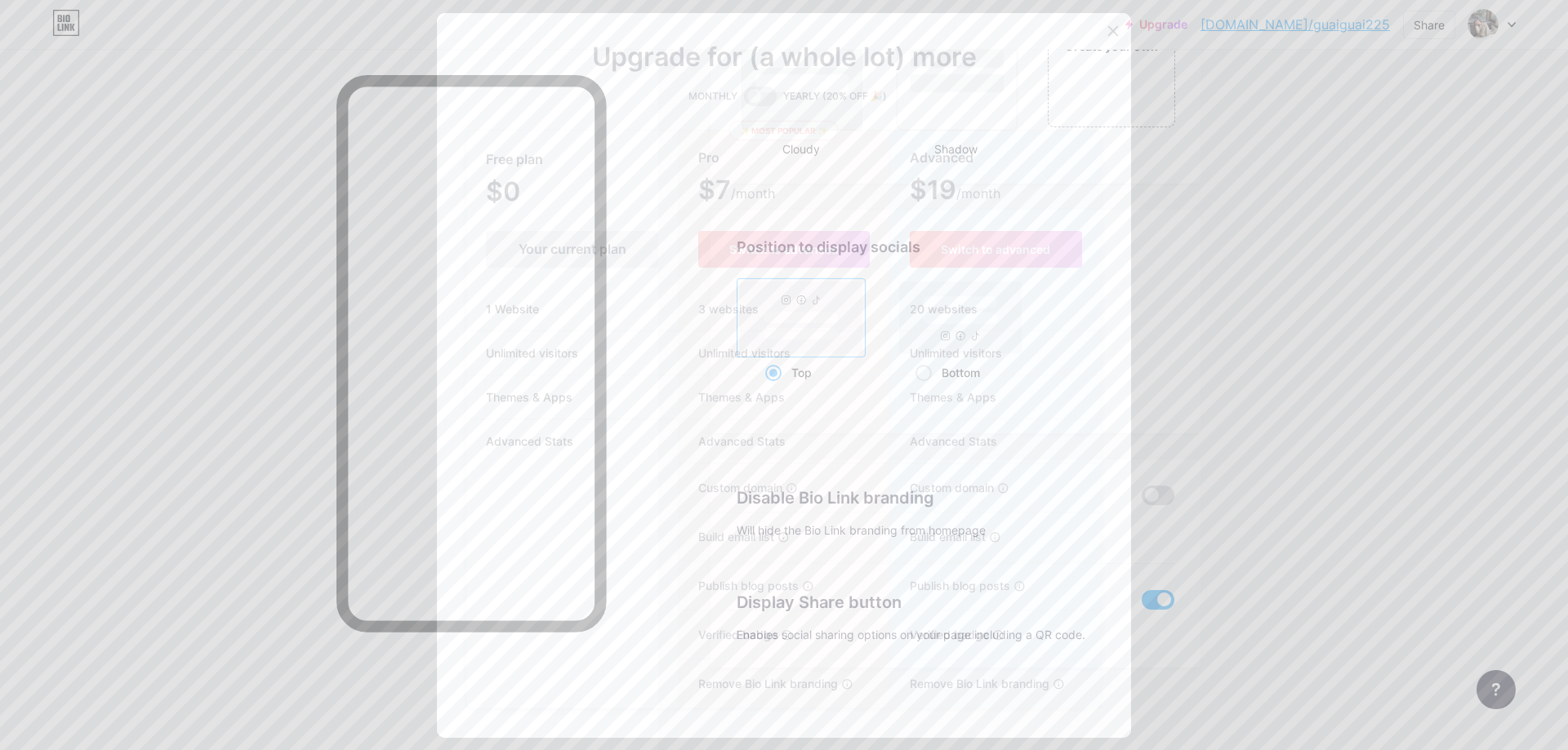
click at [1121, 27] on div at bounding box center [1113, 31] width 30 height 30
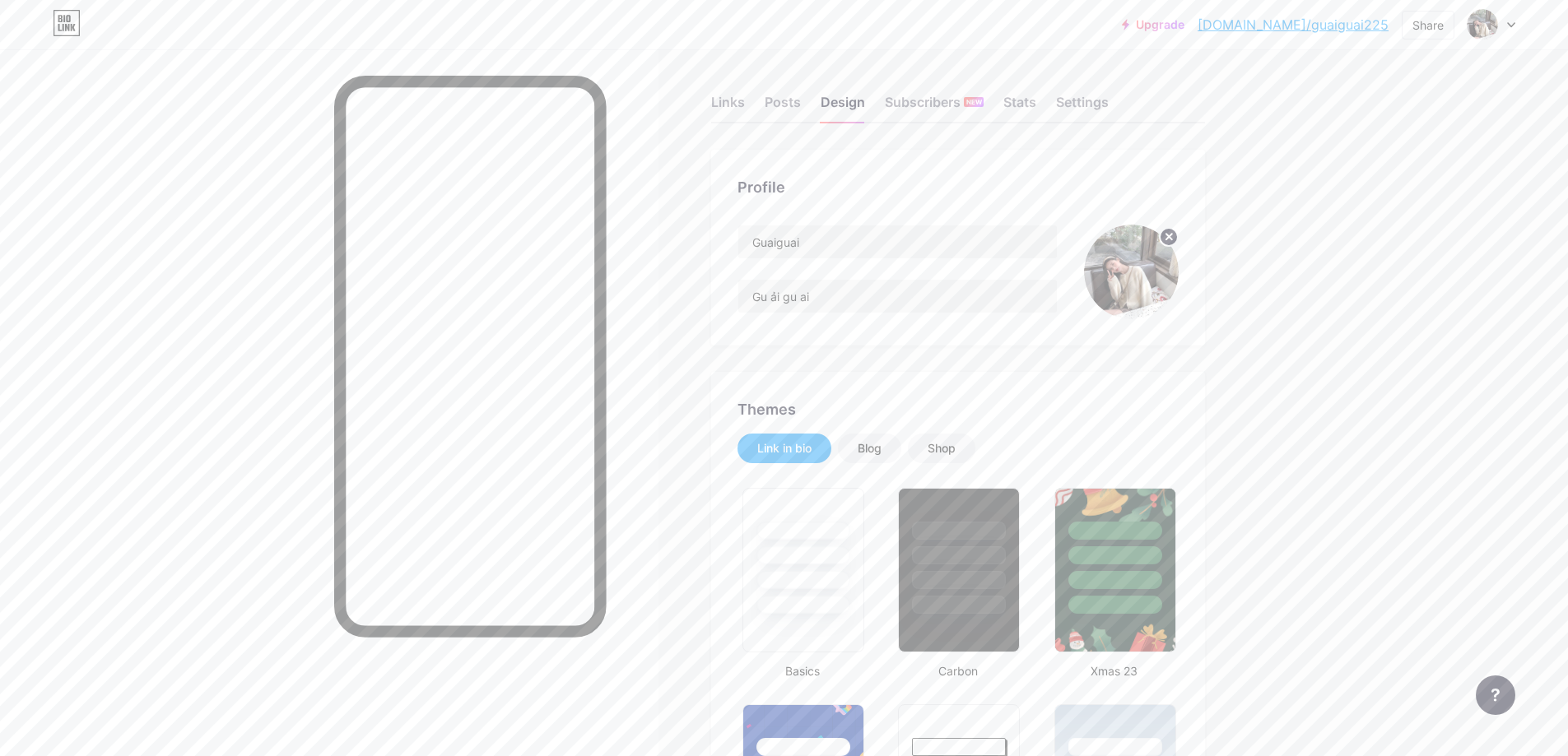
scroll to position [0, 0]
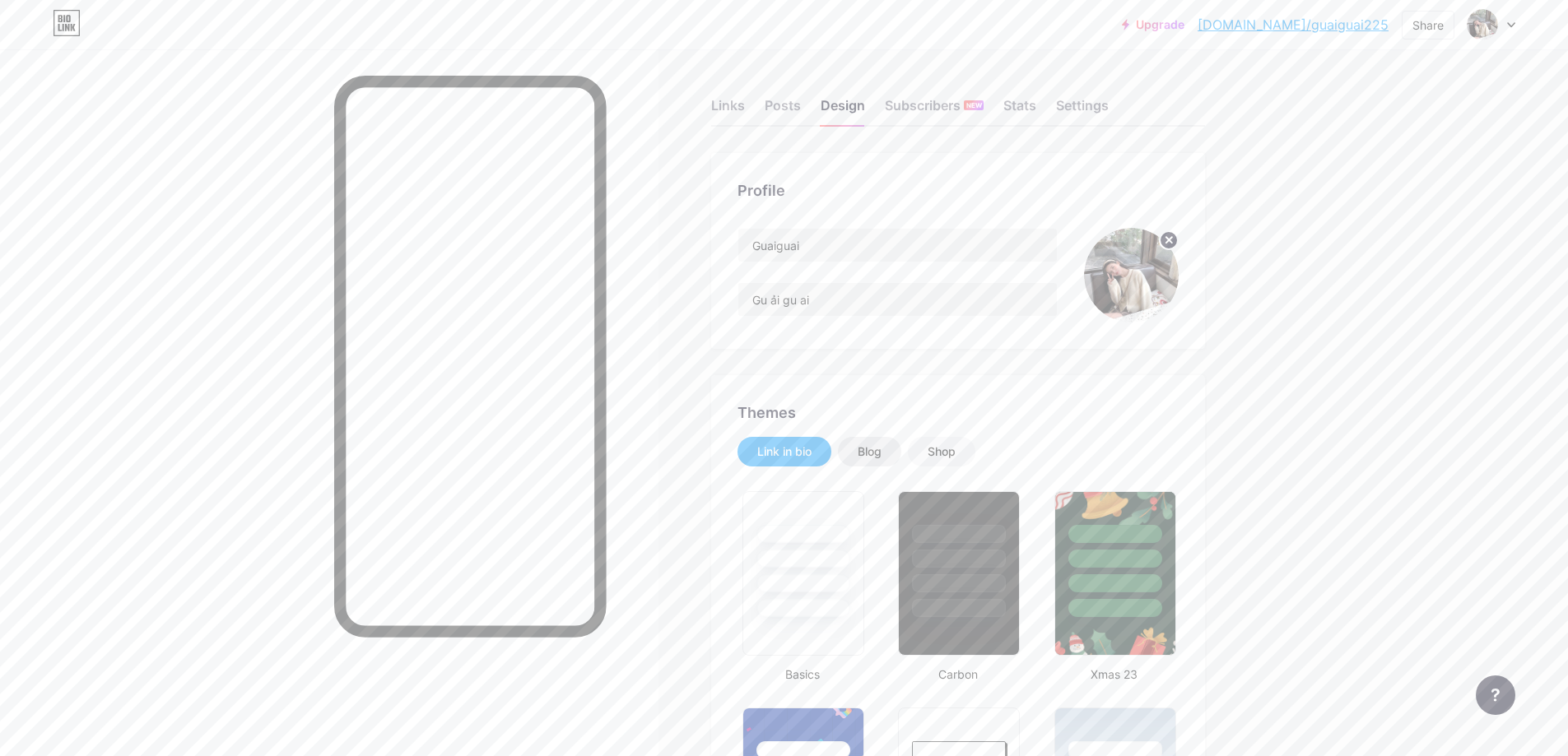
click at [875, 457] on div "Blog" at bounding box center [869, 452] width 24 height 17
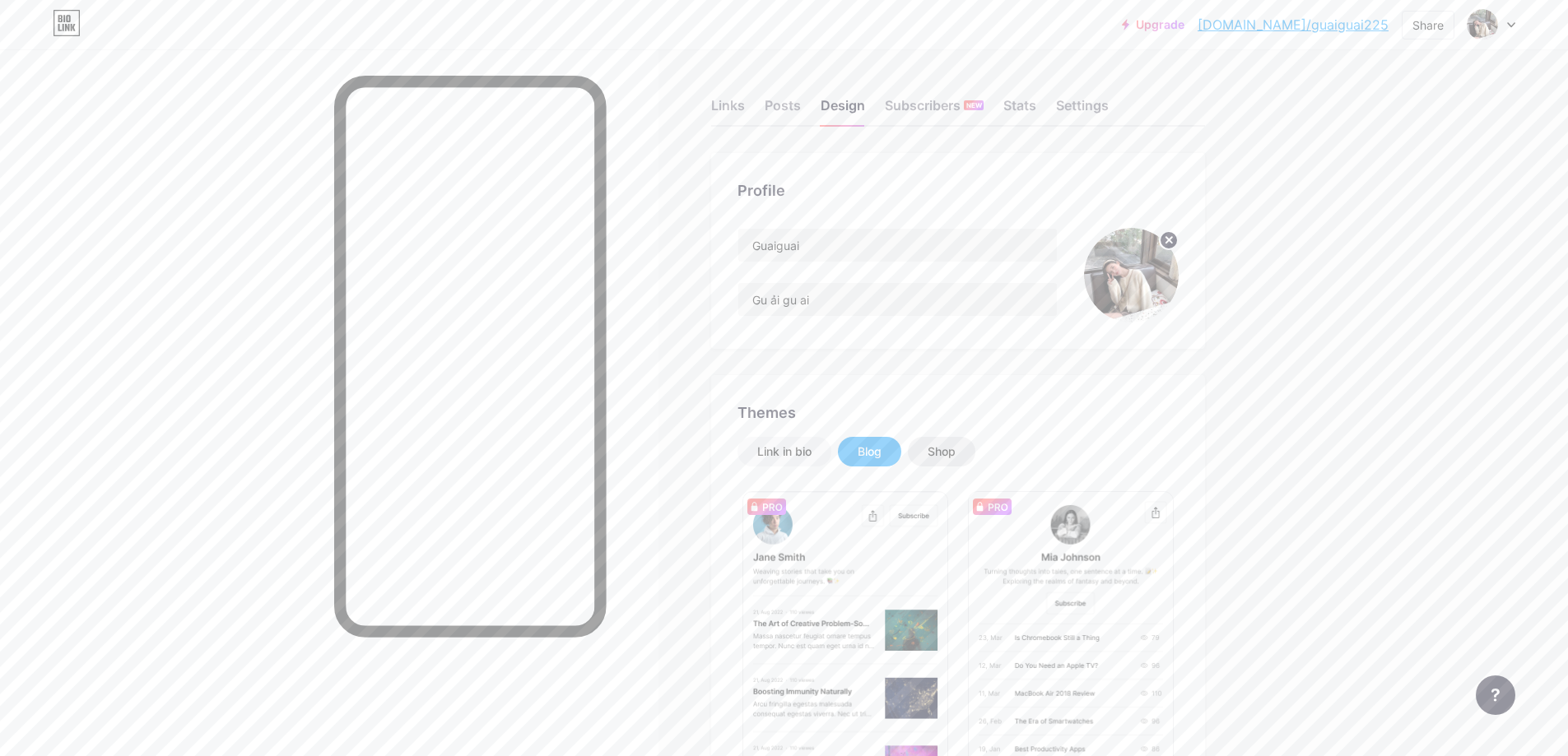
click at [956, 449] on div "Shop" at bounding box center [942, 452] width 28 height 17
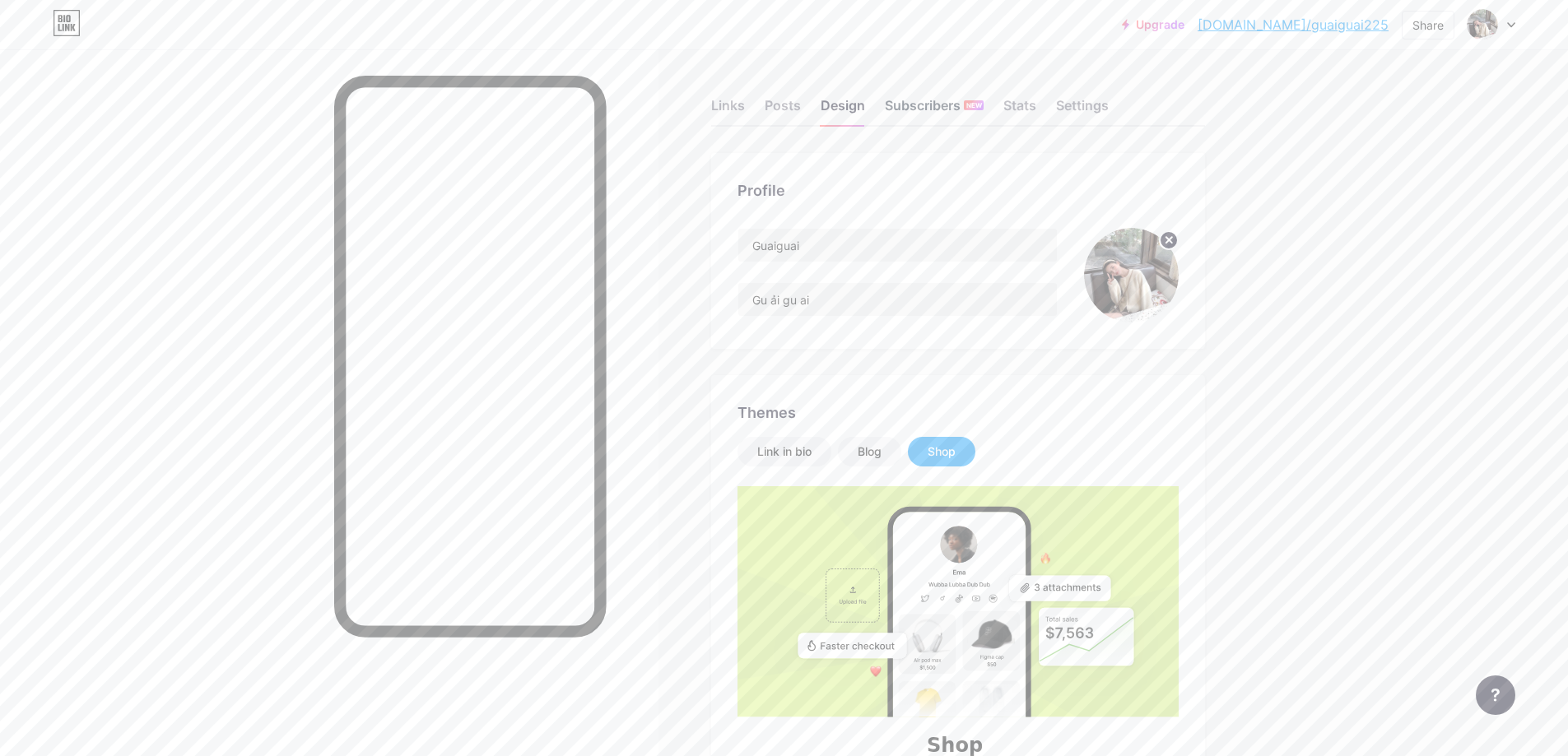
click at [947, 112] on div "Subscribers NEW" at bounding box center [933, 110] width 98 height 30
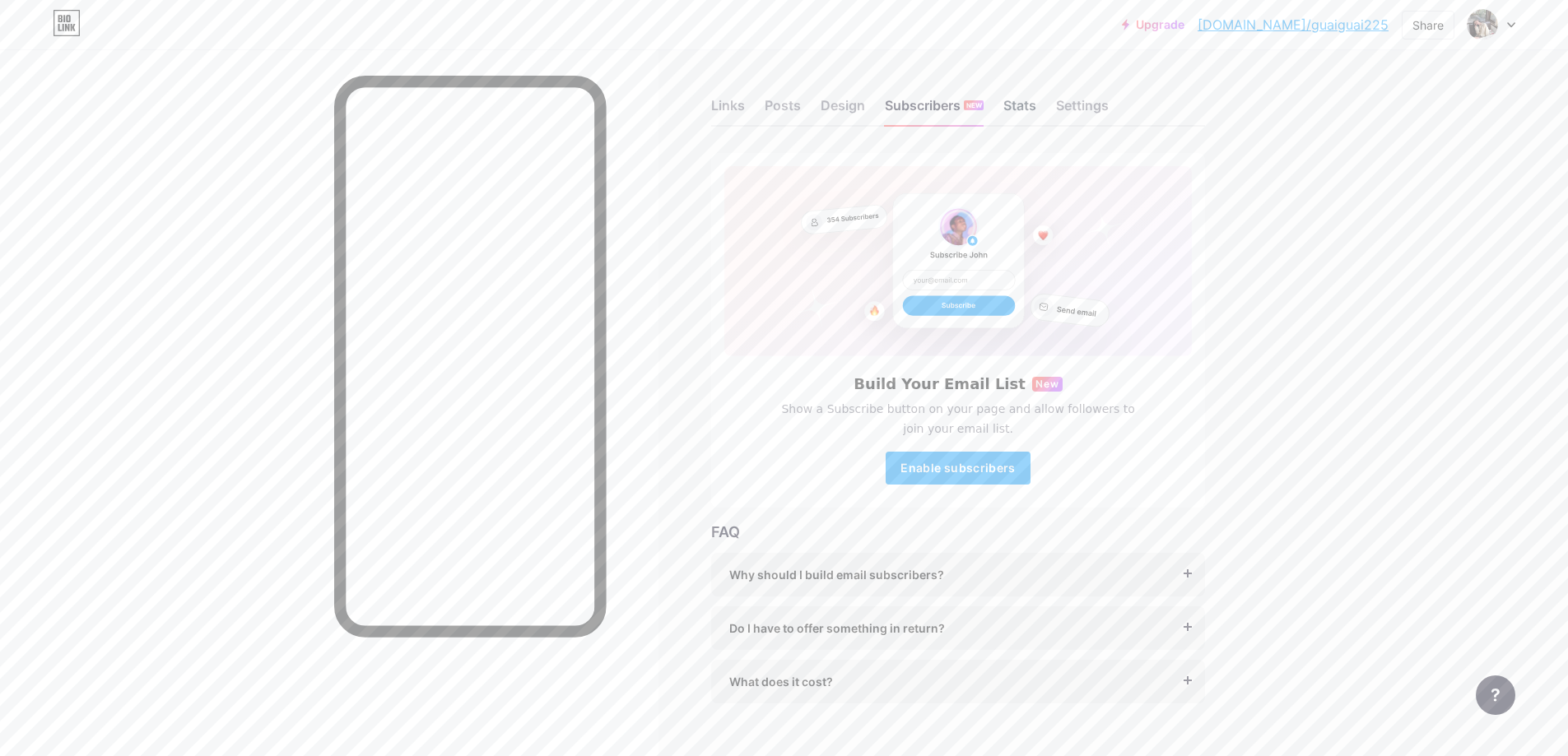
click at [1019, 104] on div "Stats" at bounding box center [1019, 110] width 33 height 30
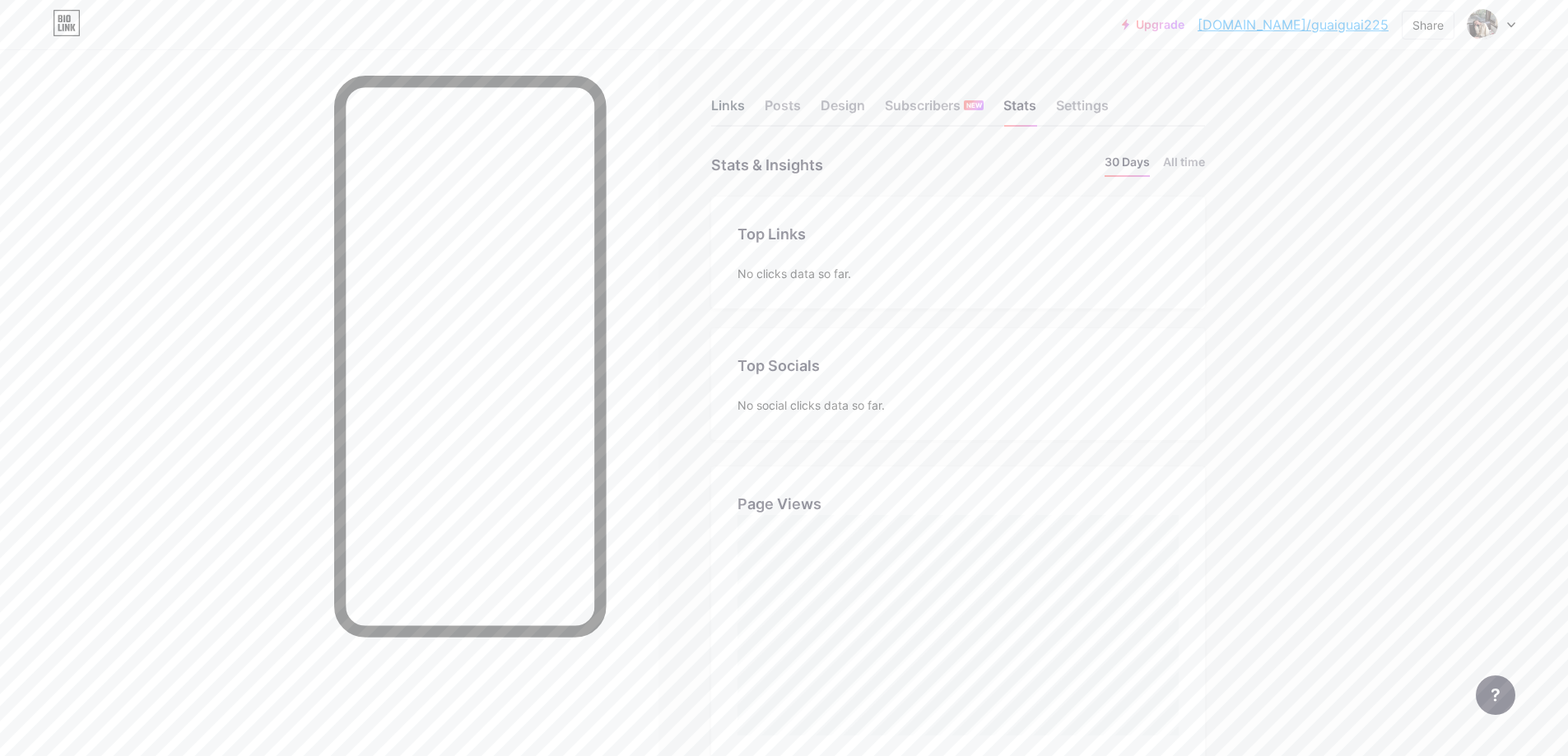
click at [736, 101] on div "Links" at bounding box center [727, 110] width 34 height 30
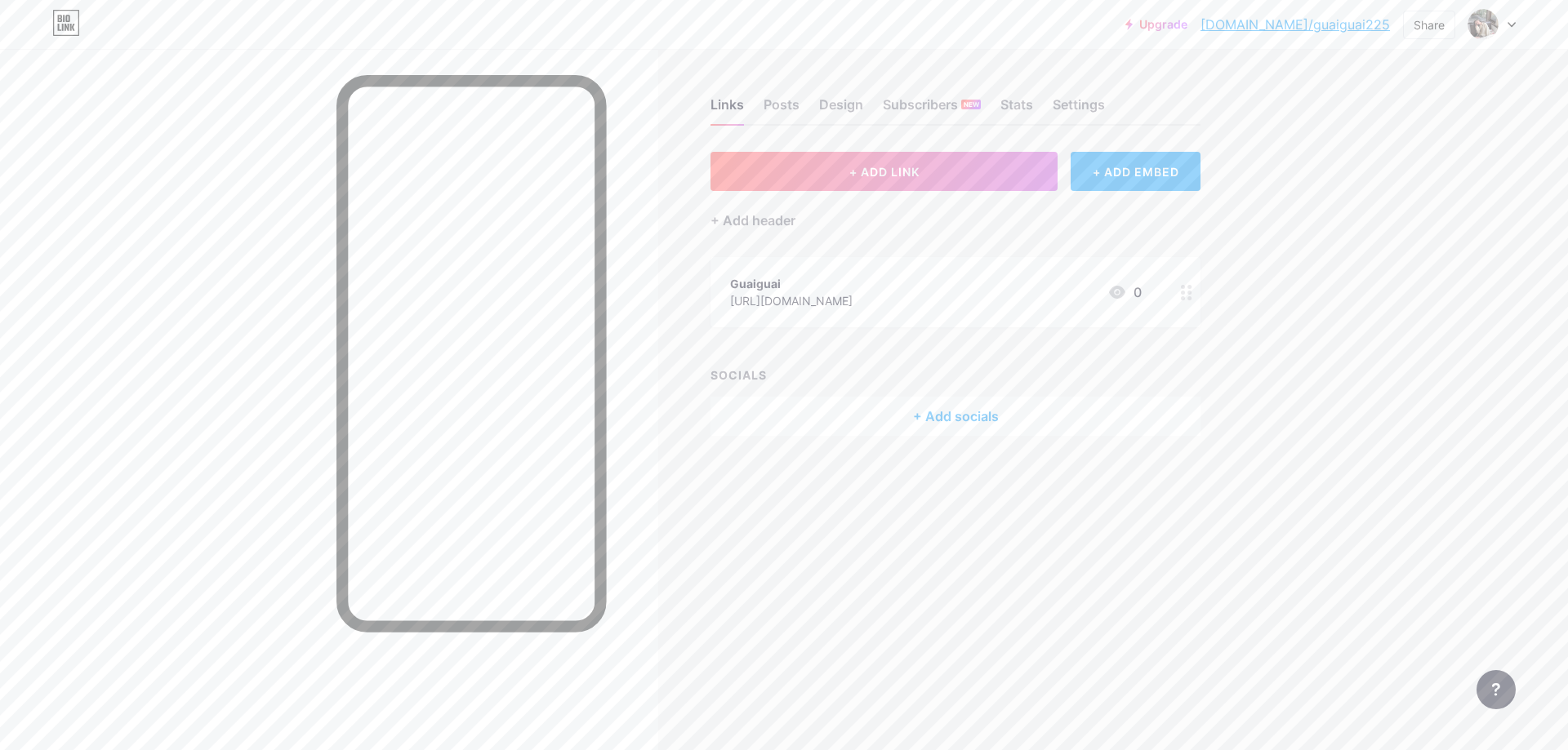
click at [1263, 259] on div "Links Posts Design Subscribers NEW Stats Settings + ADD LINK + ADD EMBED + Add …" at bounding box center [635, 283] width 1269 height 469
click at [1165, 291] on div "Guaiguai https://www.tiktok.com/@guaiguai225 0" at bounding box center [955, 292] width 490 height 71
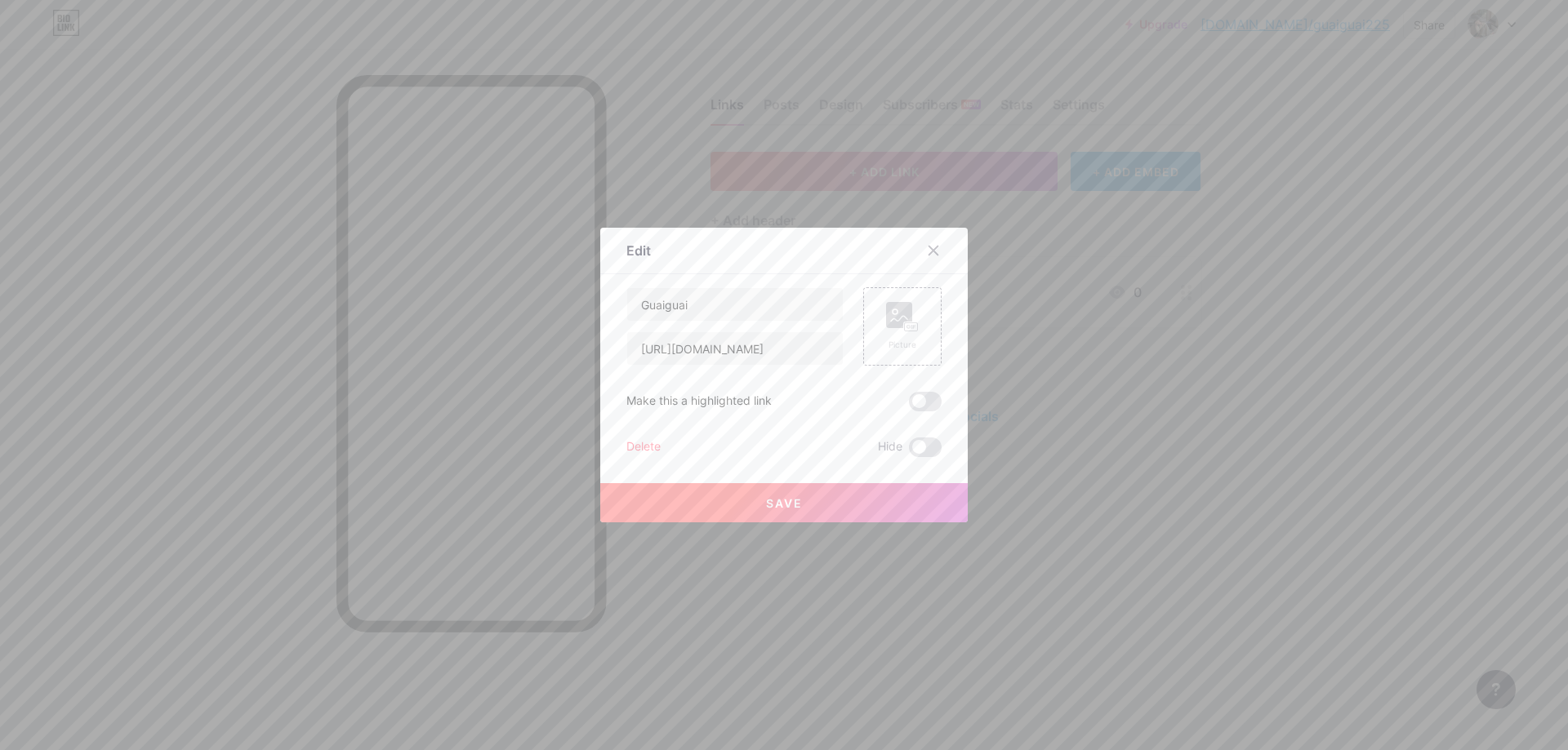
click at [1176, 288] on div at bounding box center [784, 375] width 1568 height 750
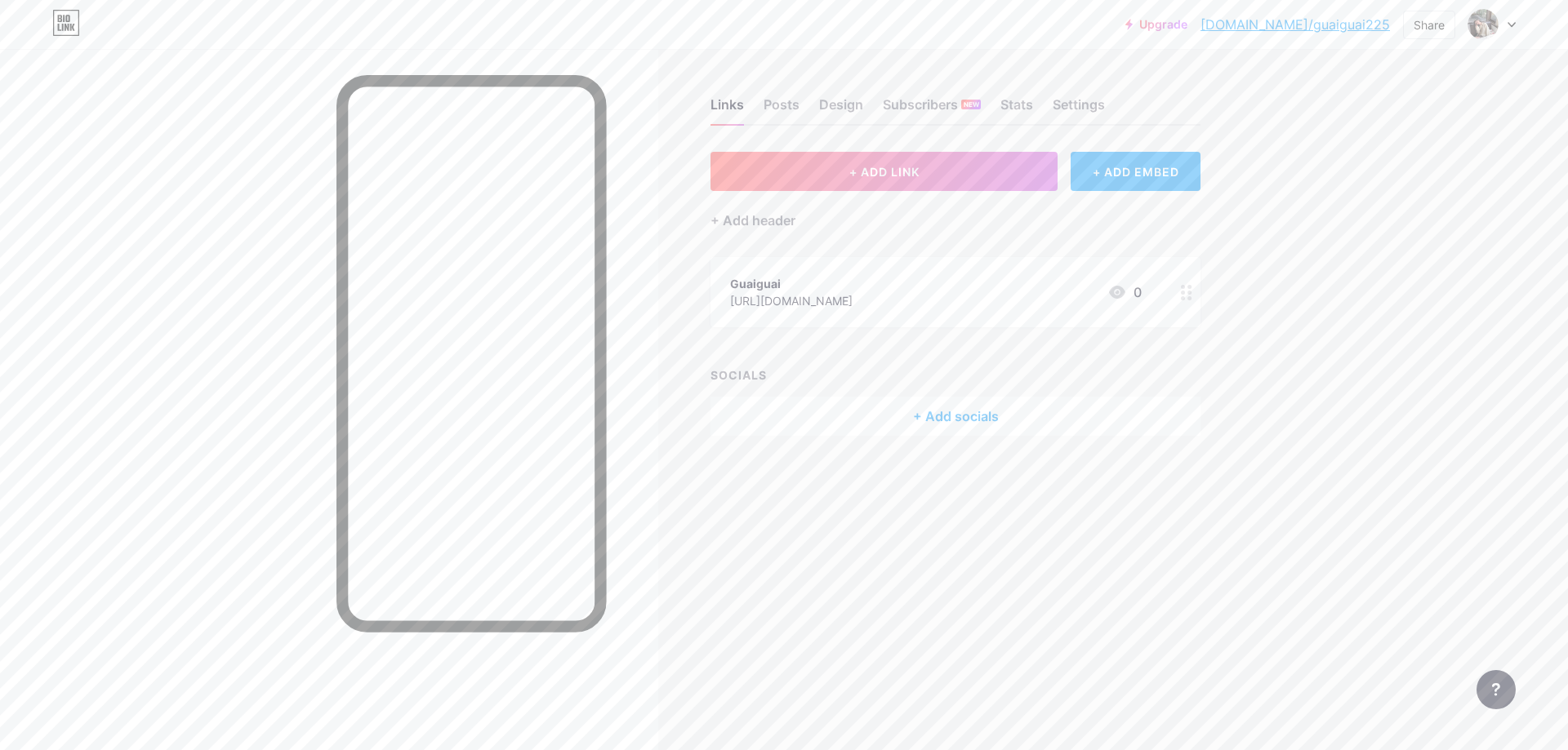
click at [1185, 293] on icon at bounding box center [1186, 292] width 11 height 16
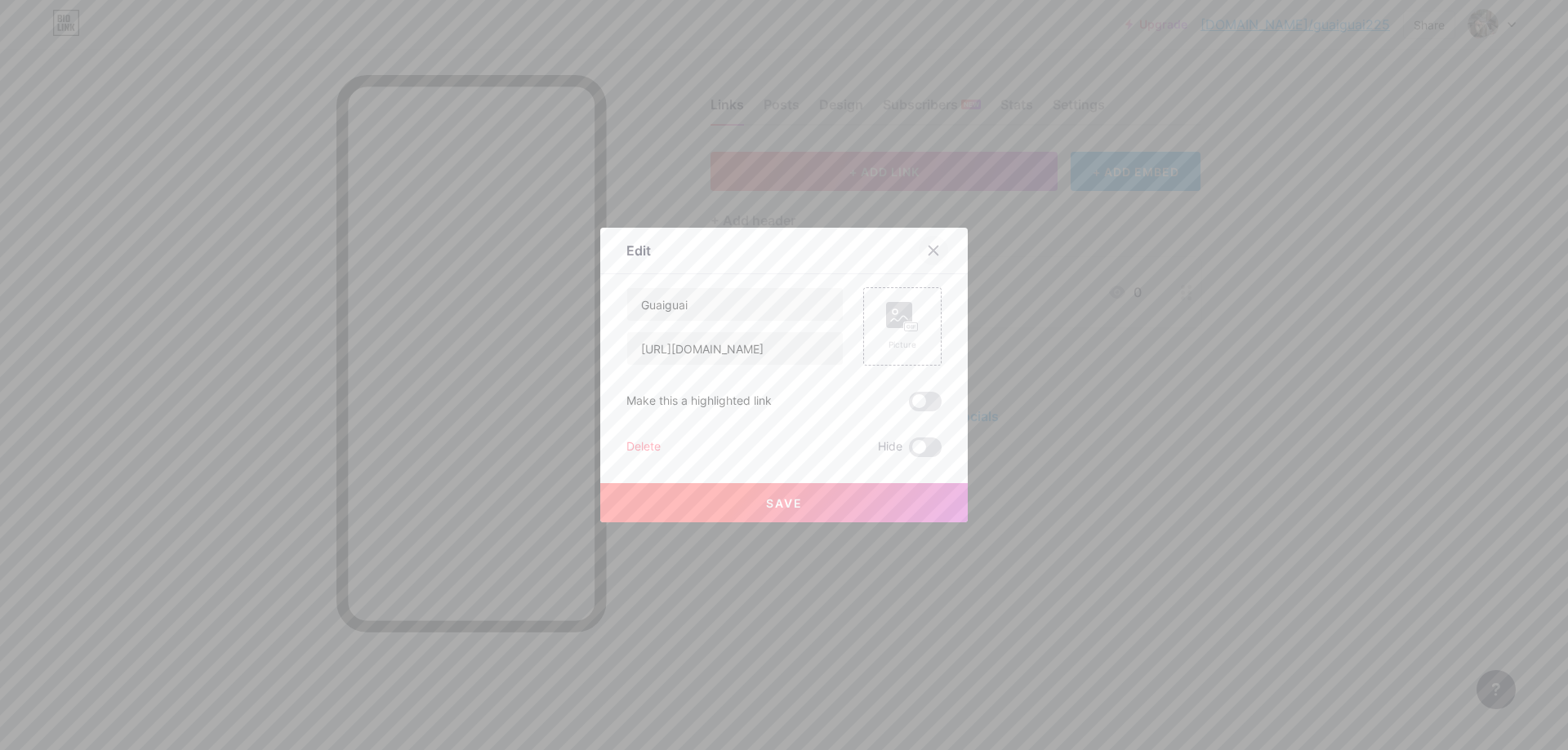
click at [936, 245] on div at bounding box center [933, 250] width 30 height 30
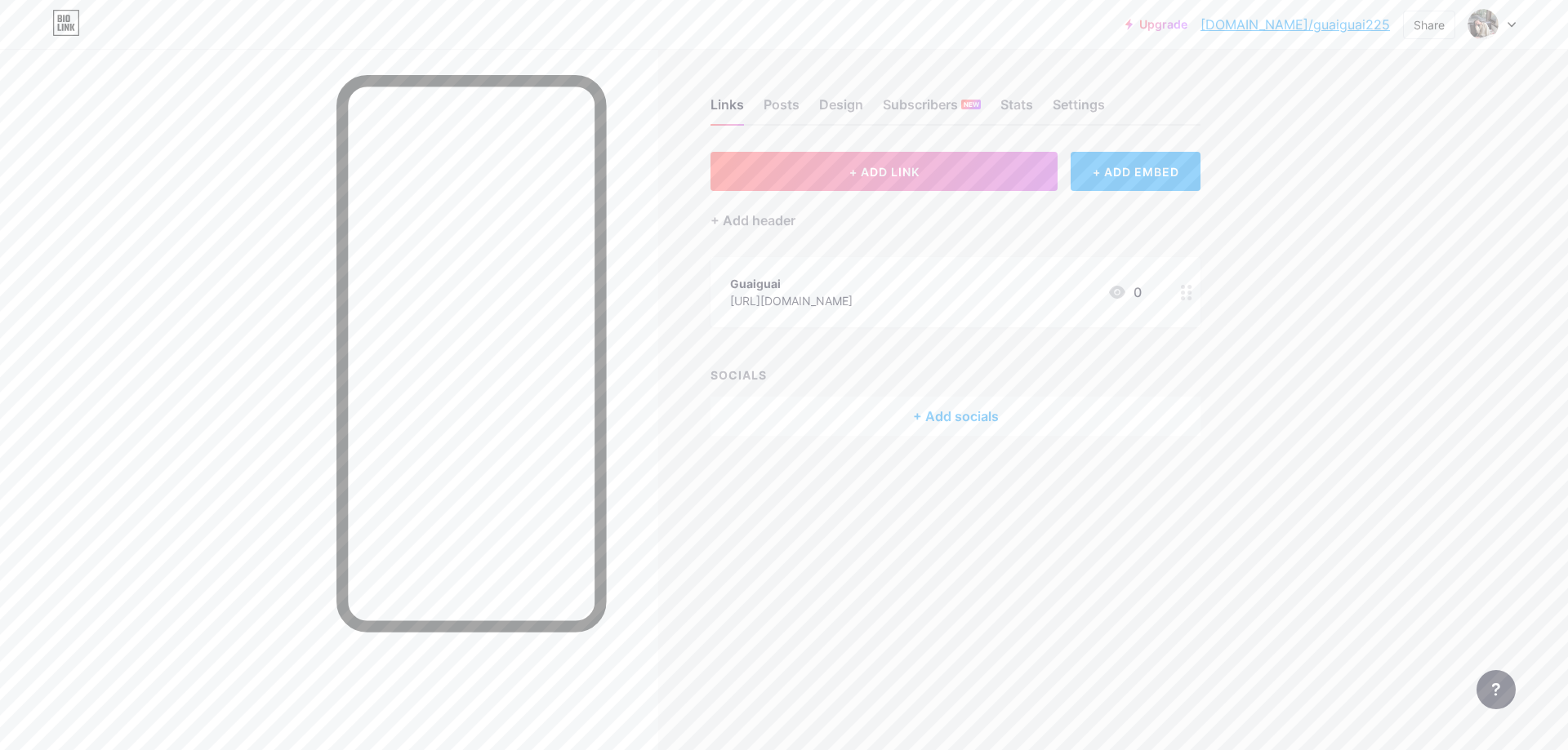
click at [1243, 292] on div "Links Posts Design Subscribers NEW Stats Settings + ADD LINK + ADD EMBED + Add …" at bounding box center [635, 283] width 1269 height 469
click at [987, 414] on div "+ Add socials" at bounding box center [955, 416] width 490 height 39
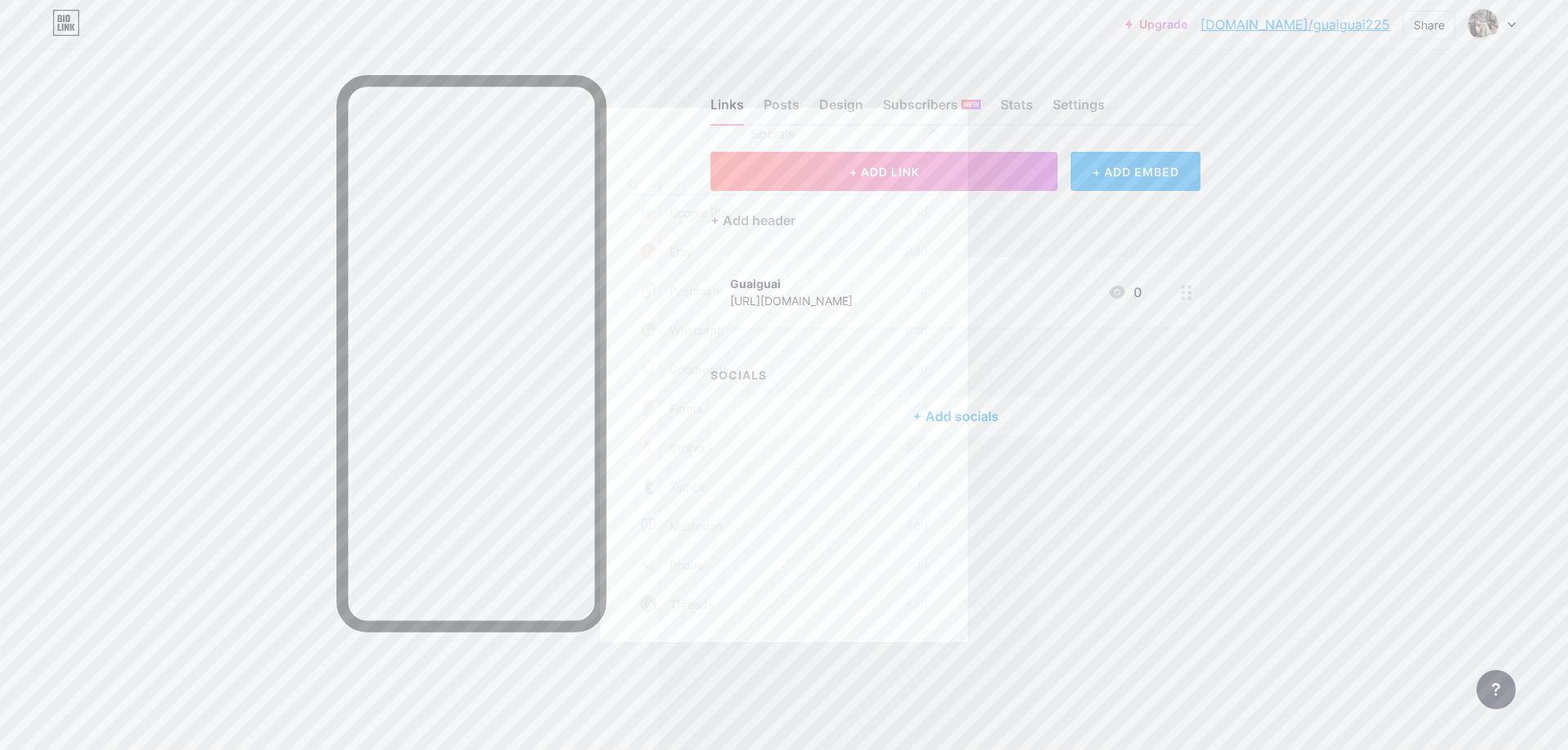
scroll to position [1472, 0]
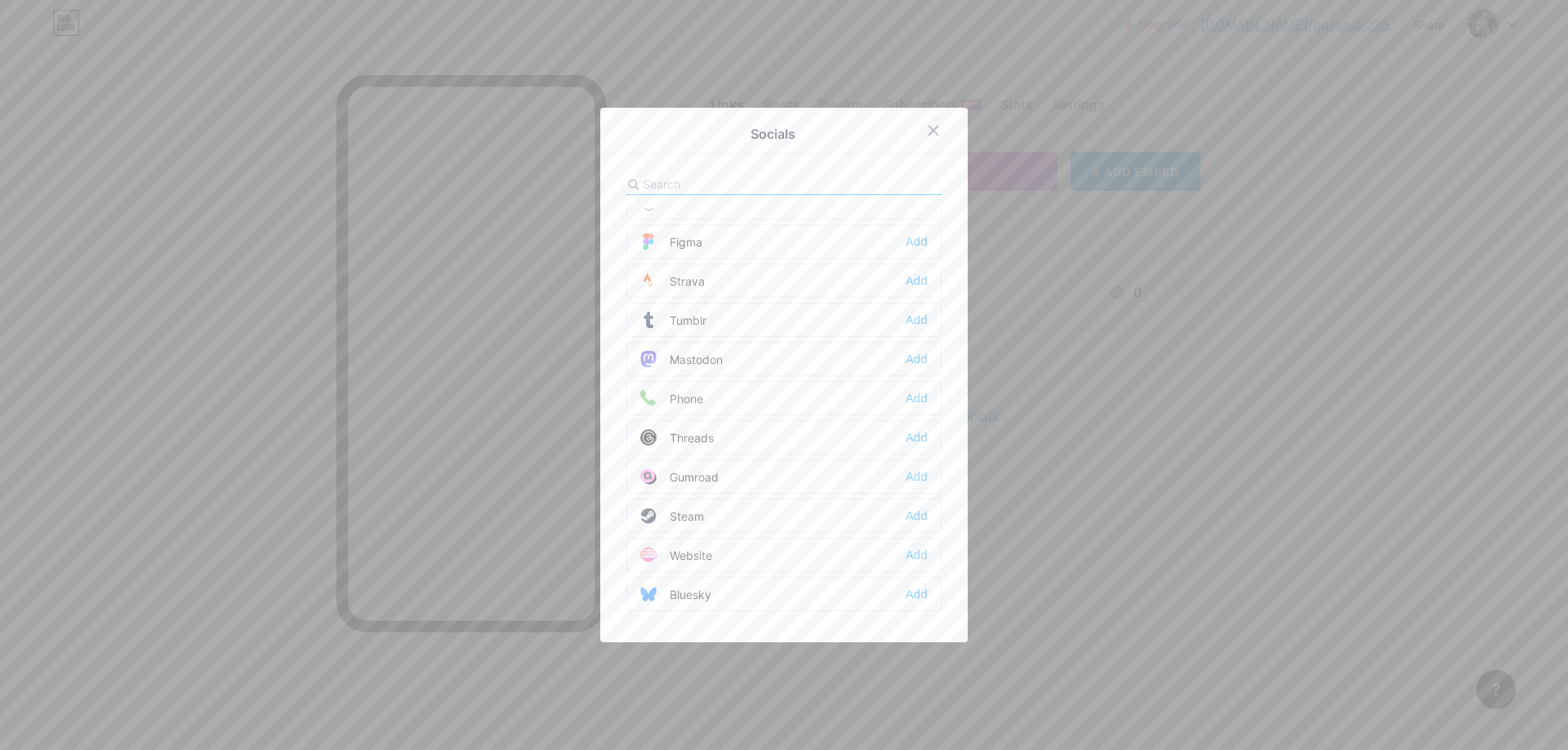
click at [927, 126] on icon at bounding box center [933, 130] width 13 height 13
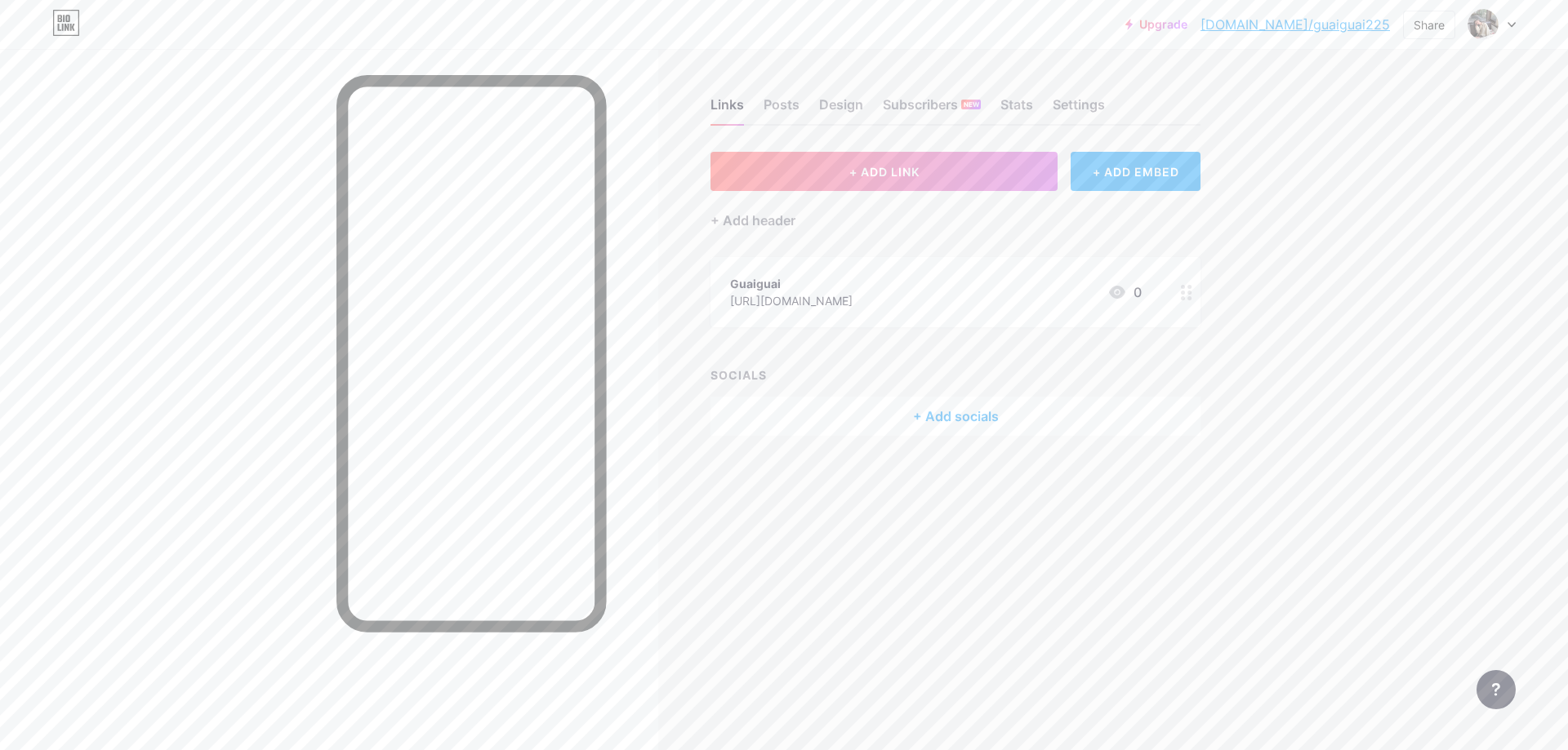
click at [1432, 283] on div "Upgrade bio.link/guaigu... bio.link/guaiguai225 Share Switch accounts Guaiguai …" at bounding box center [784, 375] width 1568 height 750
click at [920, 172] on button "+ ADD LINK" at bounding box center [883, 171] width 347 height 39
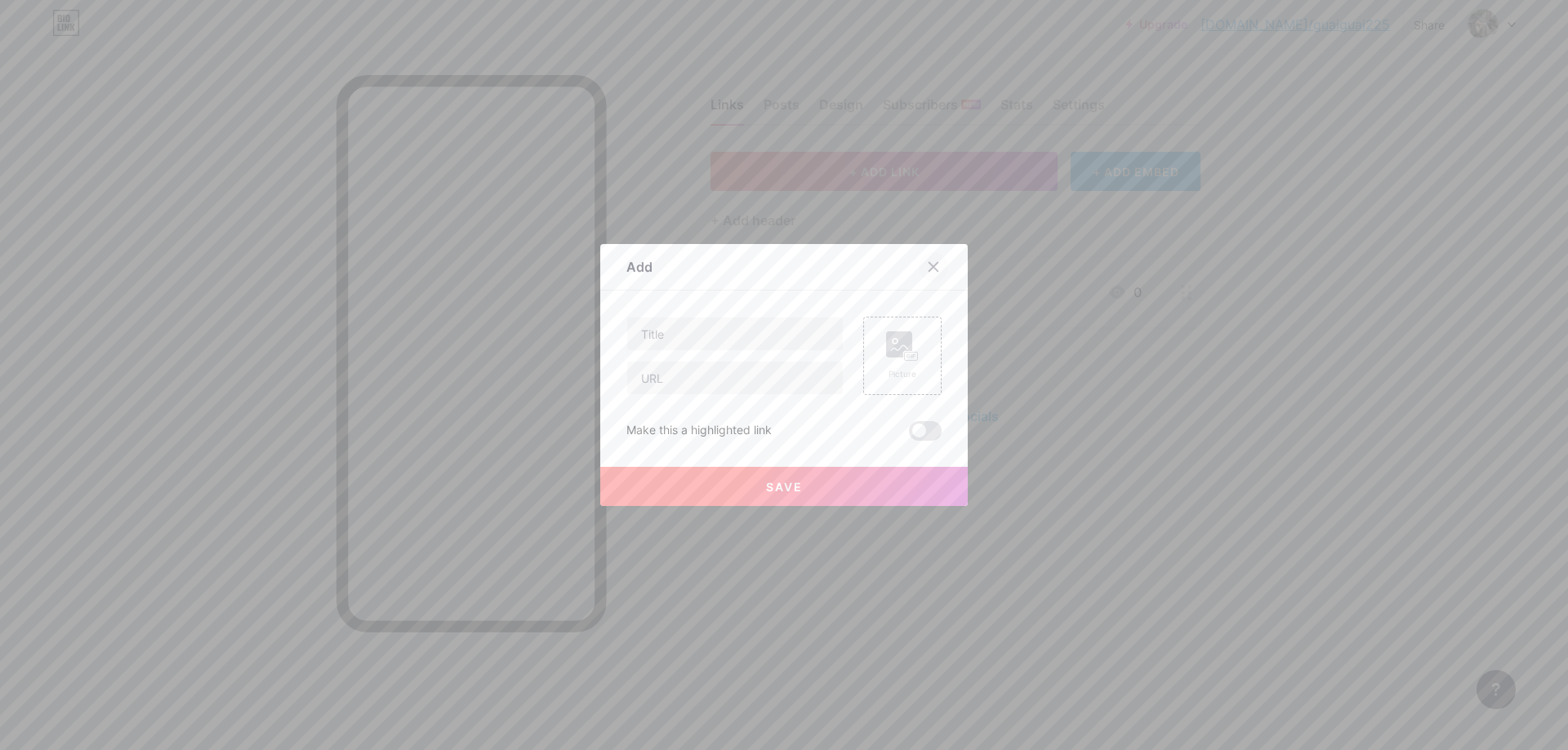
click at [927, 270] on icon at bounding box center [933, 267] width 13 height 13
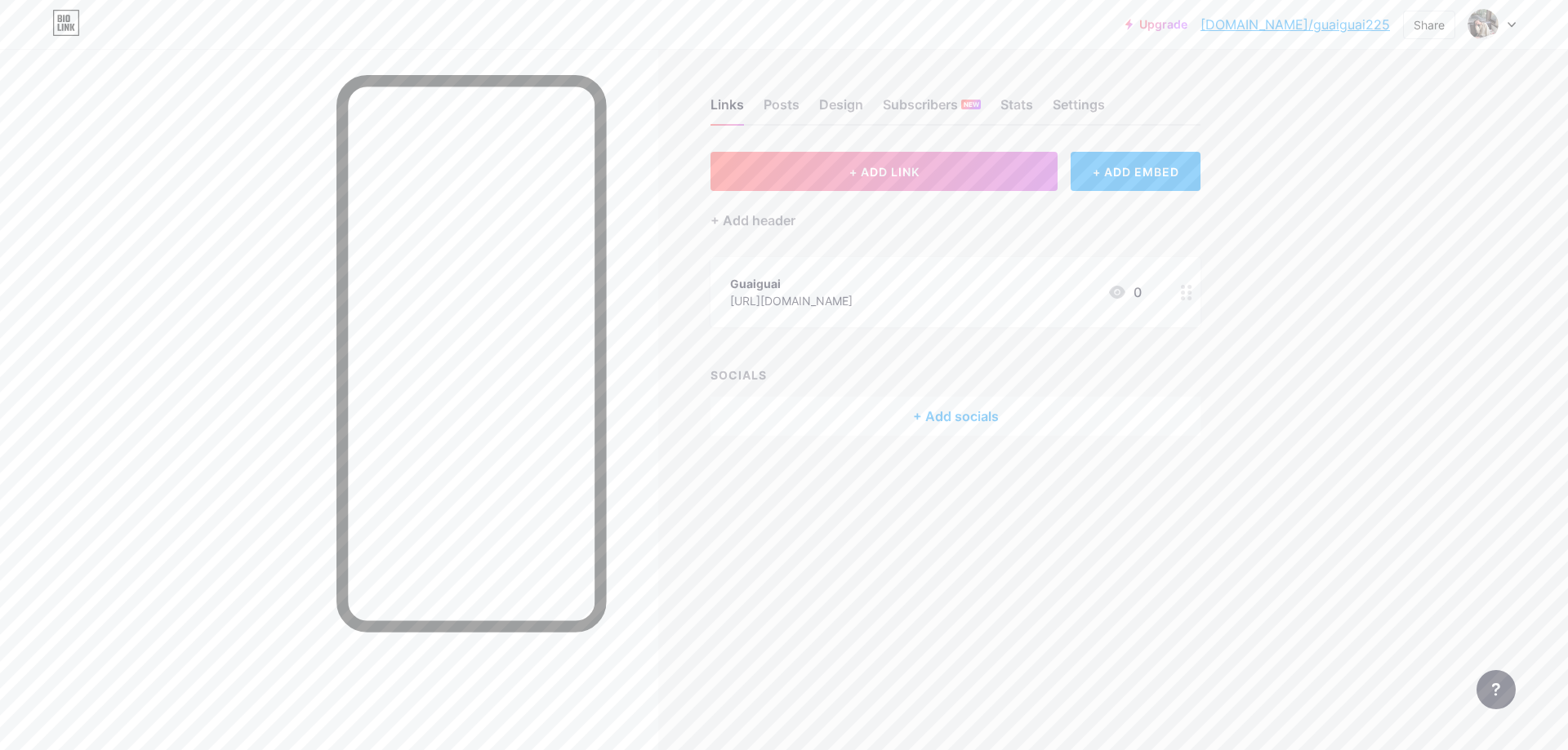
click at [1363, 353] on div "Upgrade bio.link/guaigu... bio.link/guaiguai225 Share Switch accounts Guaiguai …" at bounding box center [784, 375] width 1568 height 750
click at [1516, 22] on div "Upgrade bio.link/guaigu... bio.link/guaiguai225 Share Switch accounts Guaiguai …" at bounding box center [784, 25] width 1568 height 30
click at [1497, 24] on div at bounding box center [1492, 25] width 48 height 30
click at [1382, 139] on div "+ Add a new page" at bounding box center [1414, 141] width 183 height 16
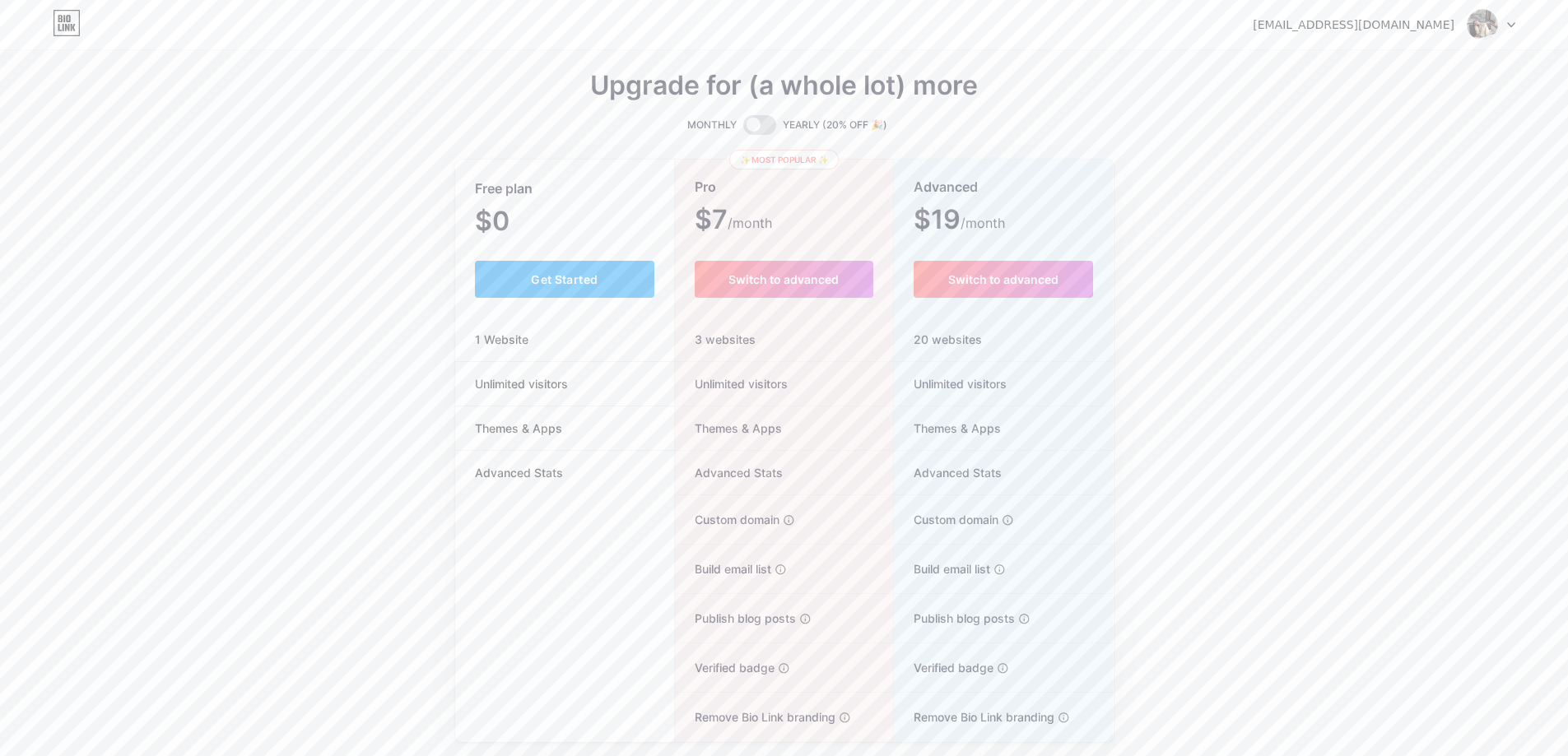
click at [1519, 30] on div "guaiguai.ln01@gmail.com Dashboard Logout" at bounding box center [784, 25] width 1568 height 30
click at [1511, 27] on icon at bounding box center [1511, 25] width 8 height 6
click at [1403, 116] on li "Logout" at bounding box center [1412, 112] width 204 height 45
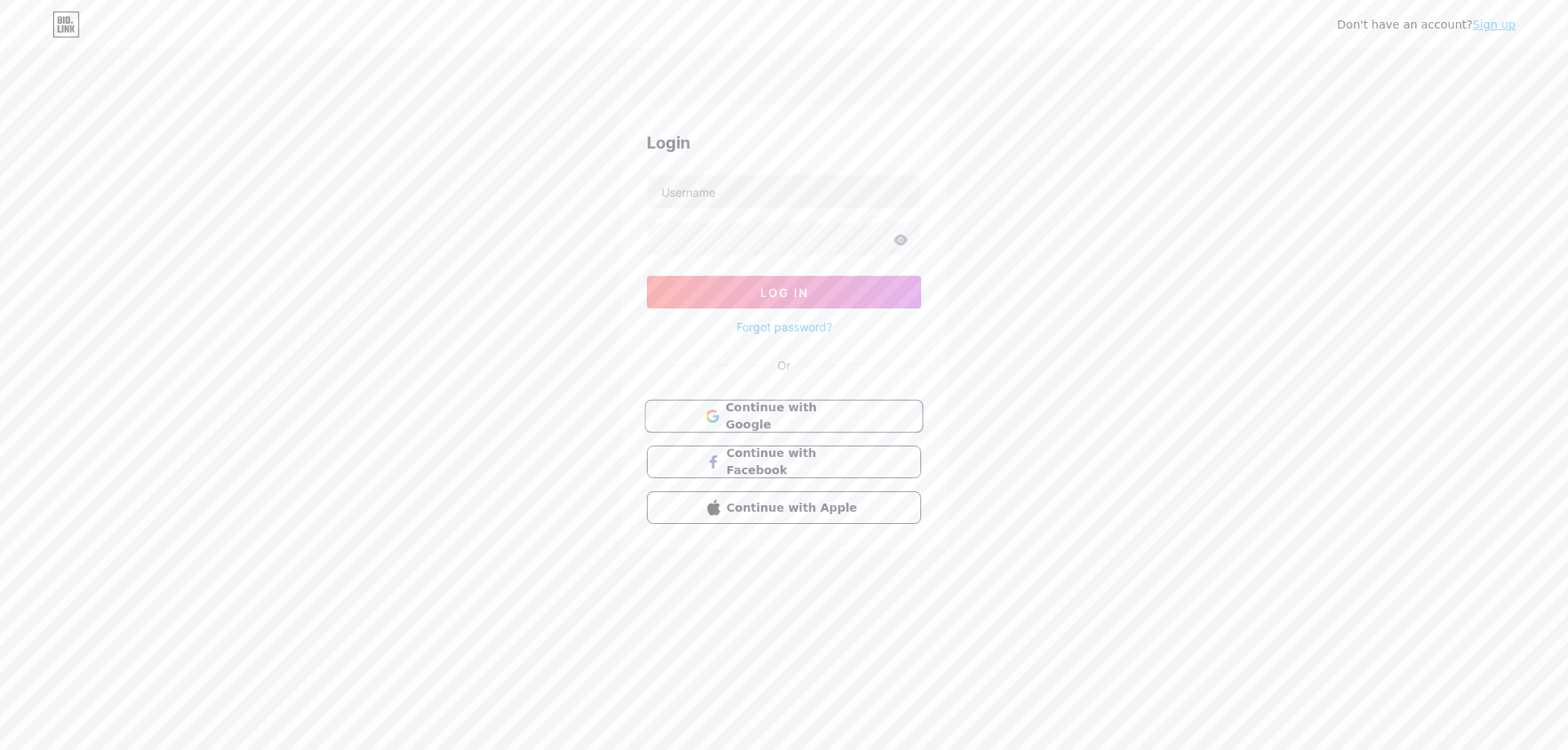
click at [805, 413] on span "Continue with Google" at bounding box center [793, 416] width 136 height 35
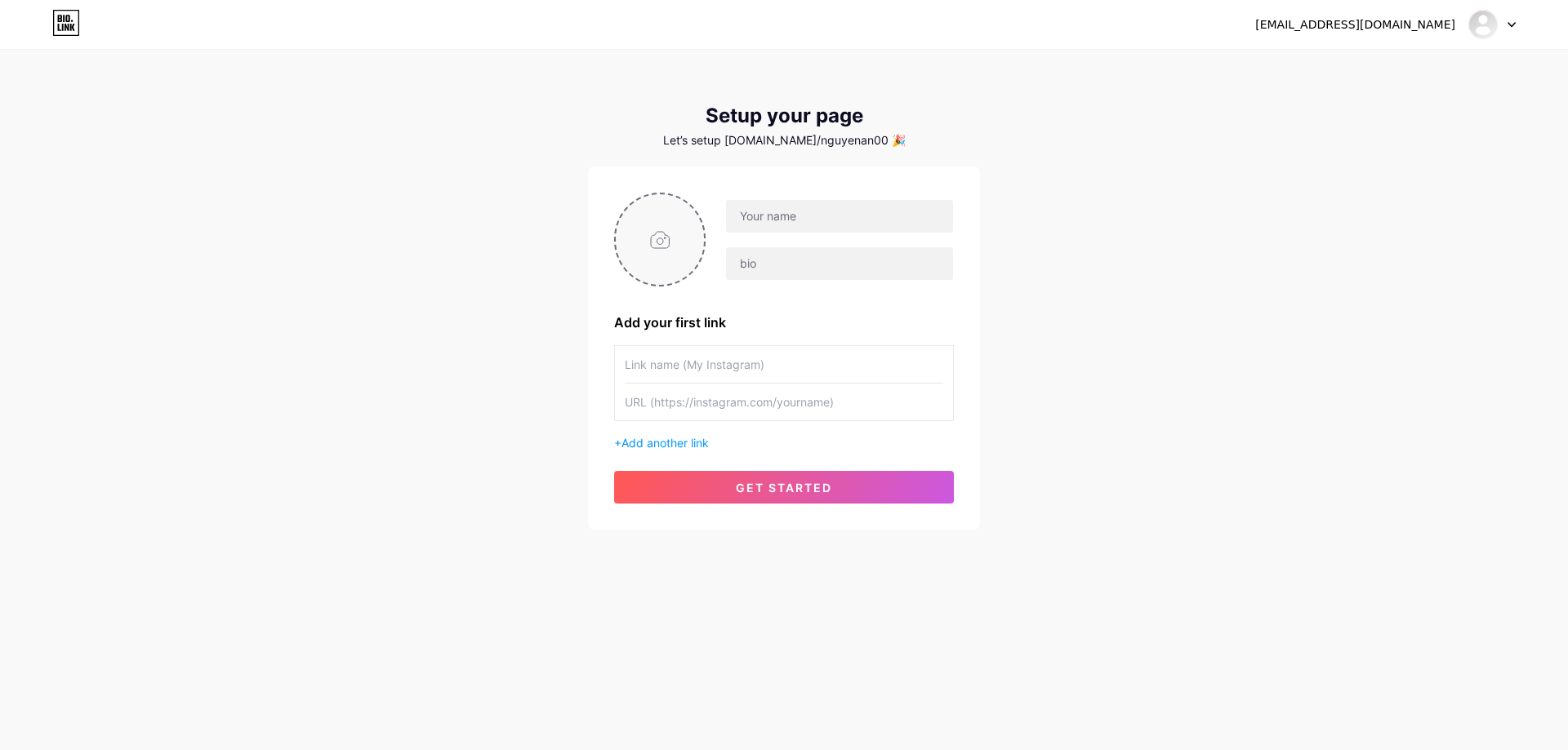
click at [676, 242] on input "file" at bounding box center [659, 240] width 88 height 90
click at [683, 246] on input "file" at bounding box center [659, 240] width 88 height 90
type input "C:\fakepath\cheerful-walking-baby-illustration-vector.jpg"
click at [839, 219] on input "text" at bounding box center [839, 217] width 227 height 33
type input "Mẹ chọn bé ưng"
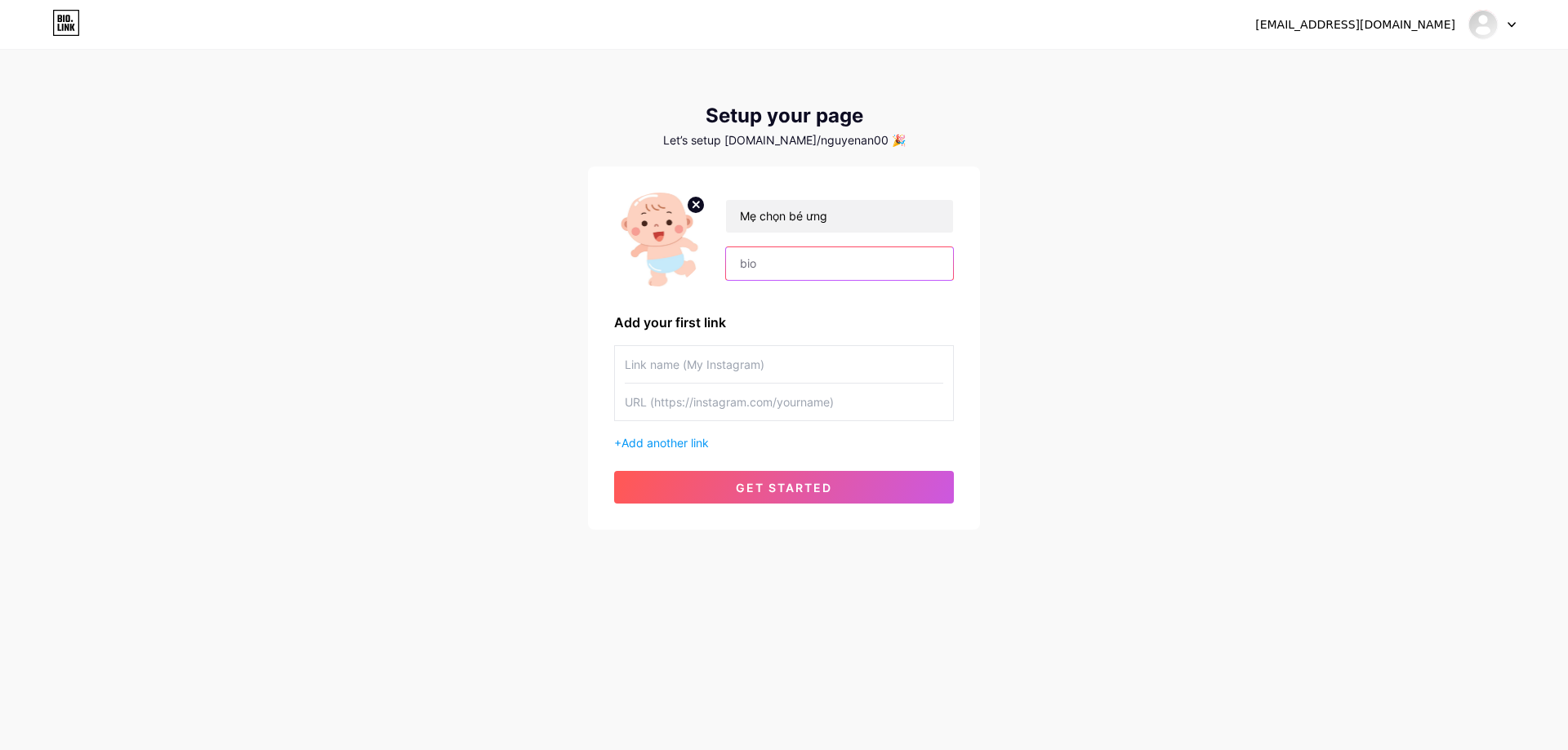
click at [826, 266] on input "text" at bounding box center [839, 263] width 227 height 33
type input "mechonbeung"
click at [750, 361] on input "text" at bounding box center [784, 364] width 319 height 37
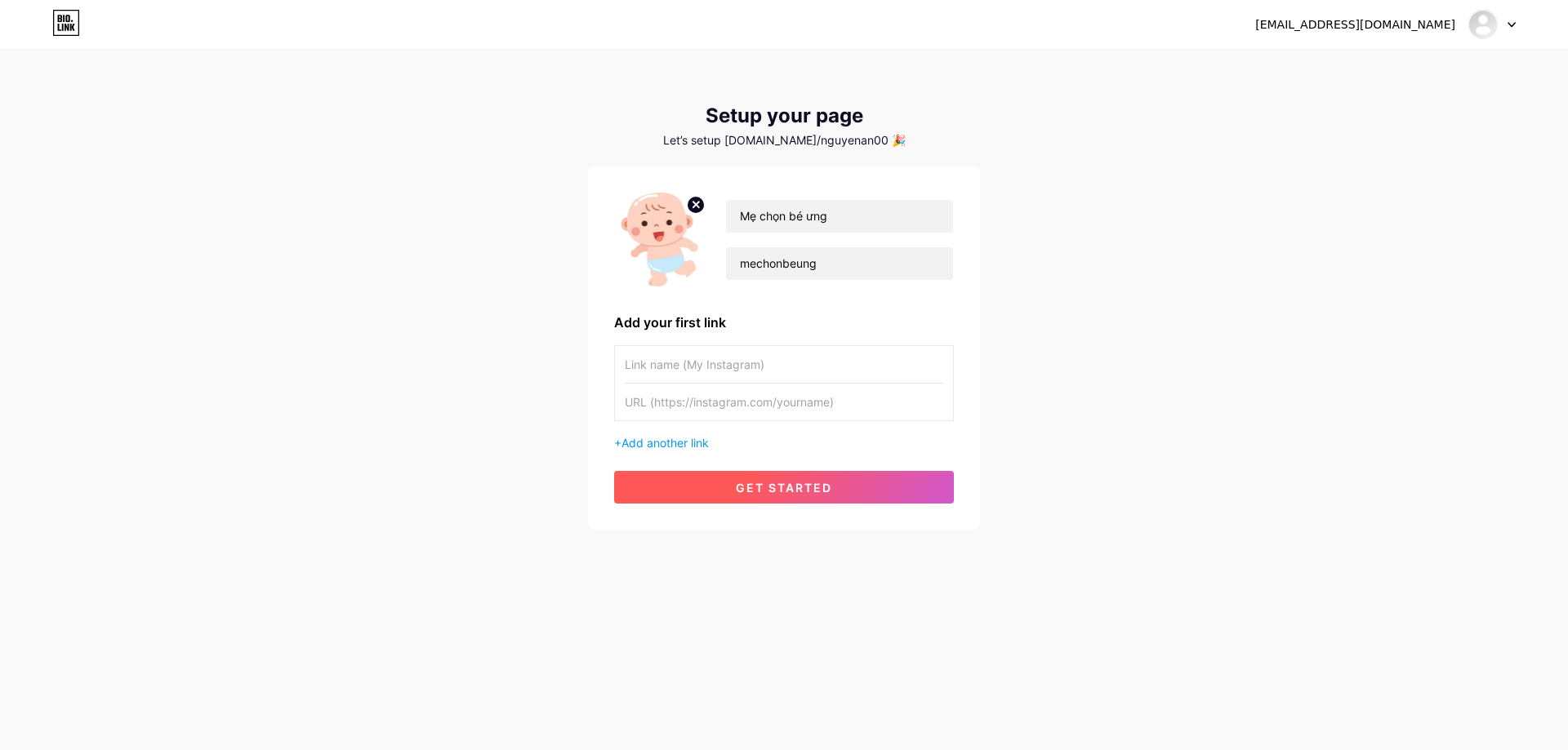
click at [807, 502] on button "get started" at bounding box center [784, 487] width 340 height 33
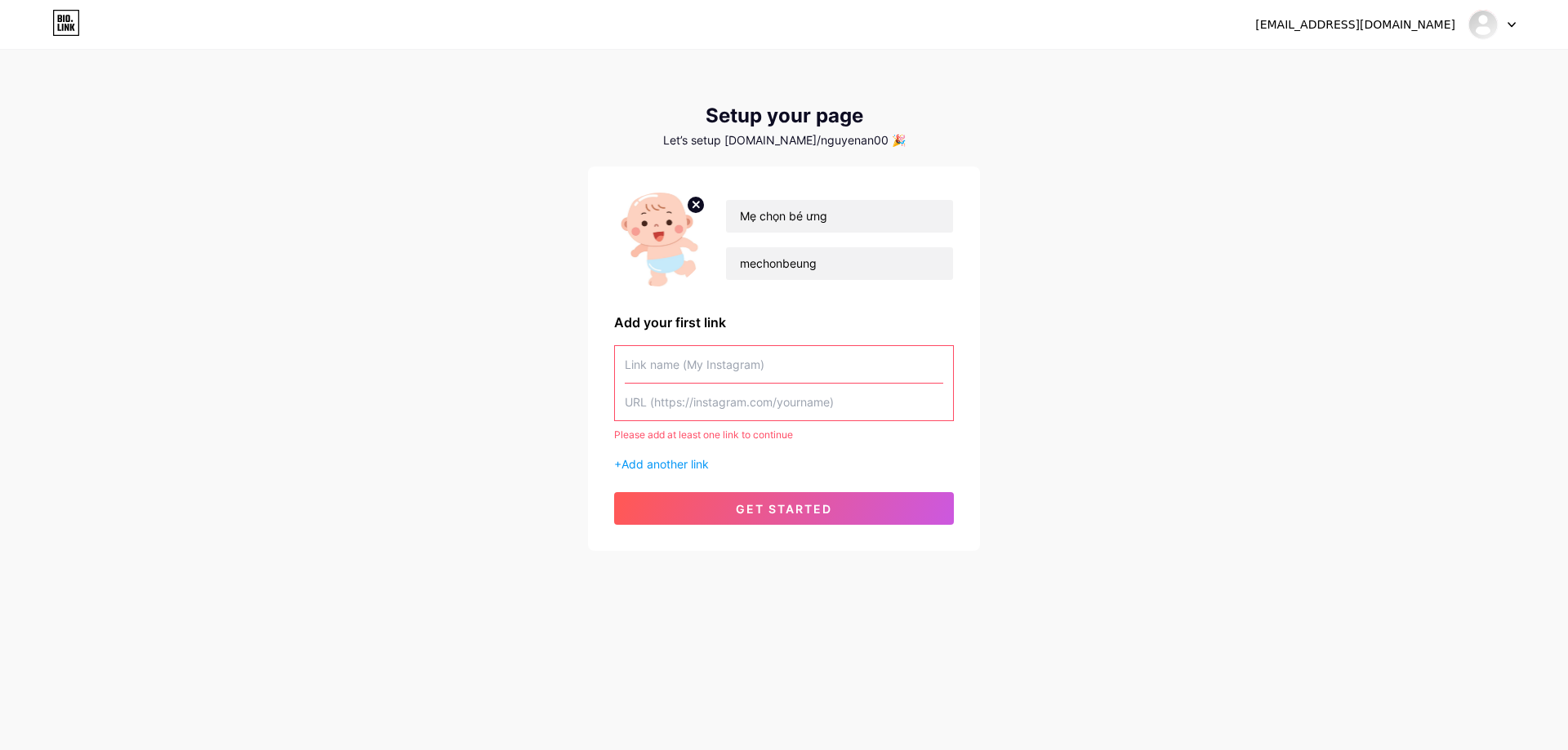
click at [832, 360] on input "text" at bounding box center [784, 364] width 319 height 37
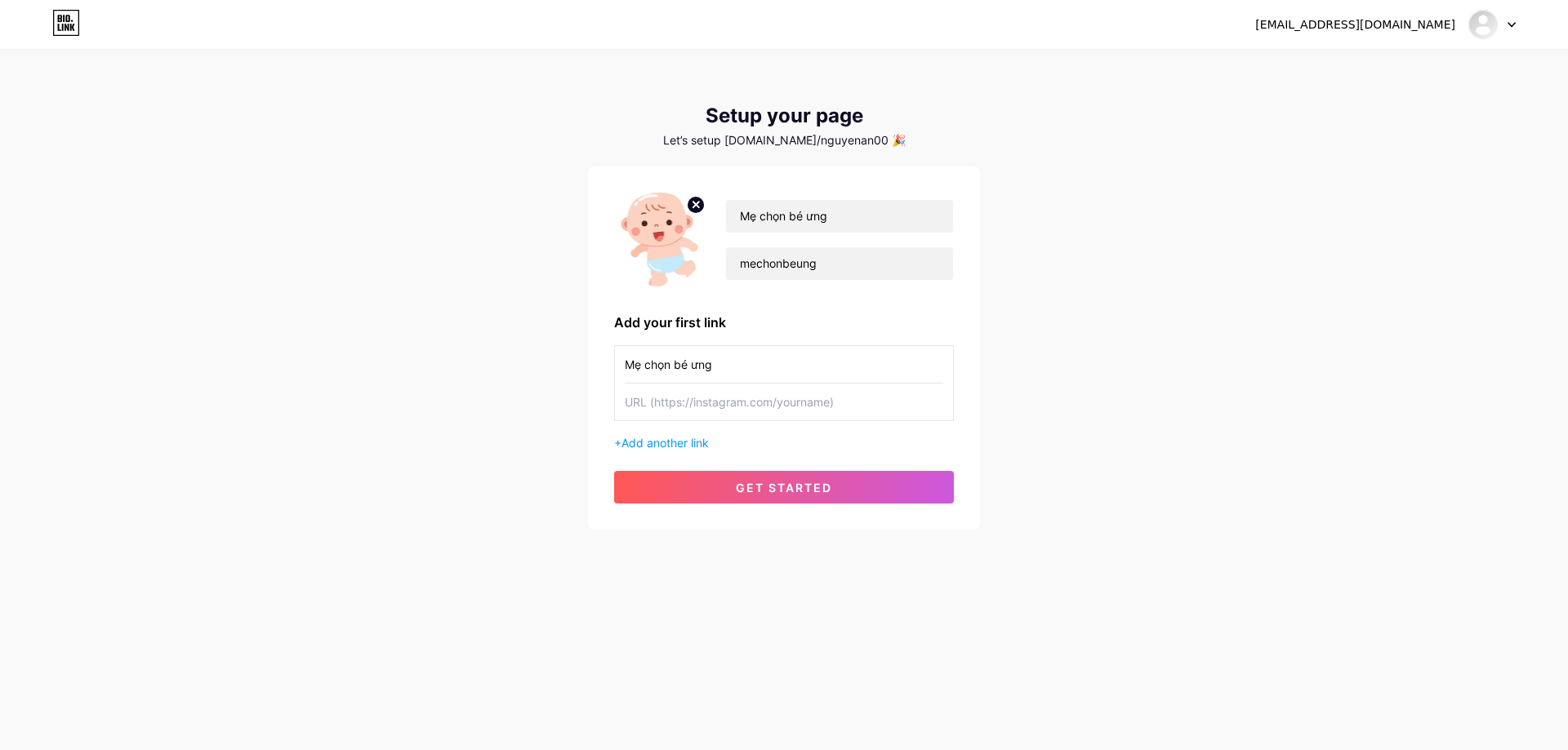
type input "Mẹ chọn bé ưng"
click at [781, 409] on input "text" at bounding box center [784, 401] width 319 height 37
paste input "[URL][DOMAIN_NAME]"
type input "[URL][DOMAIN_NAME]"
click at [755, 485] on span "get started" at bounding box center [783, 487] width 96 height 14
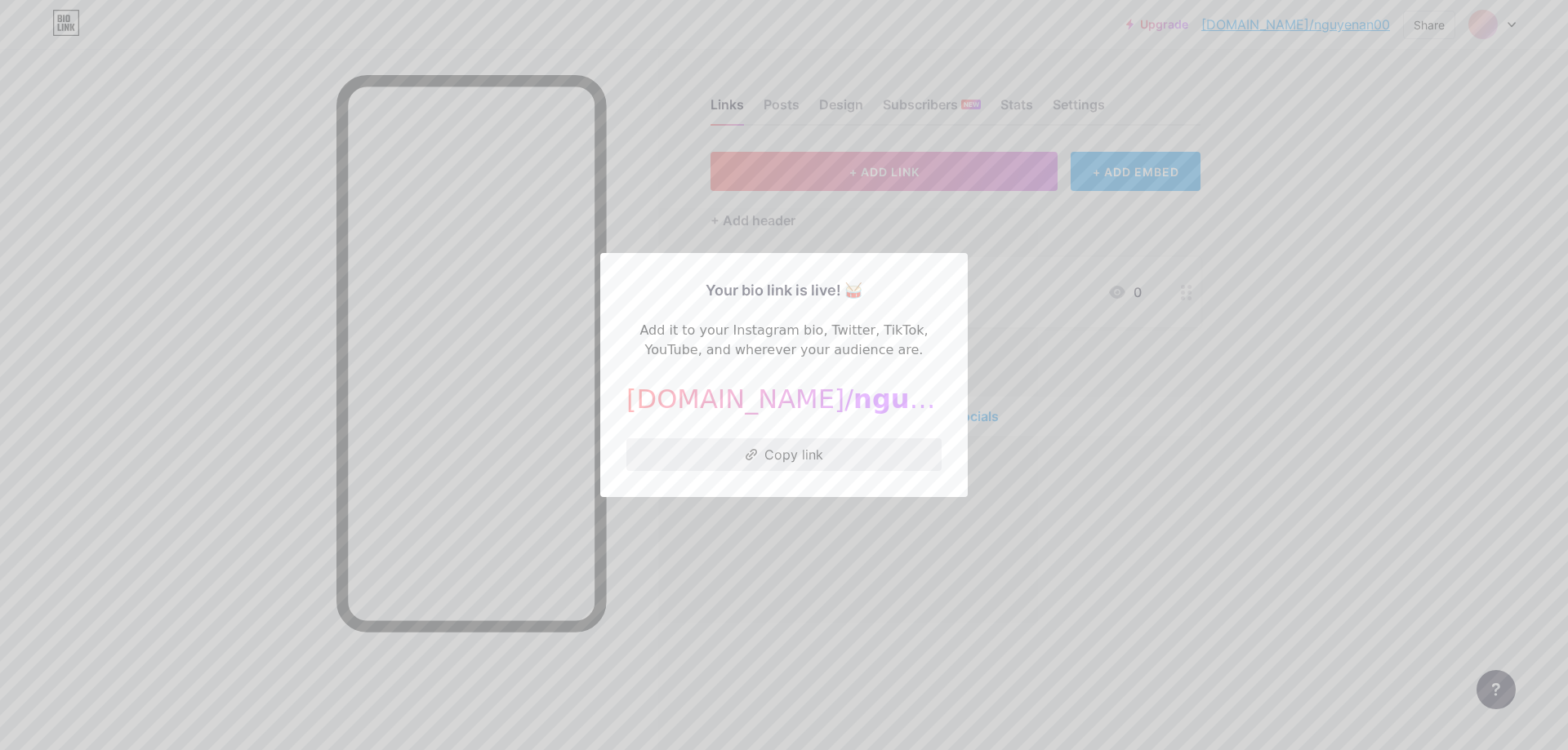
click at [813, 457] on button "Copy link" at bounding box center [784, 455] width 315 height 33
click at [1442, 348] on div at bounding box center [784, 375] width 1568 height 750
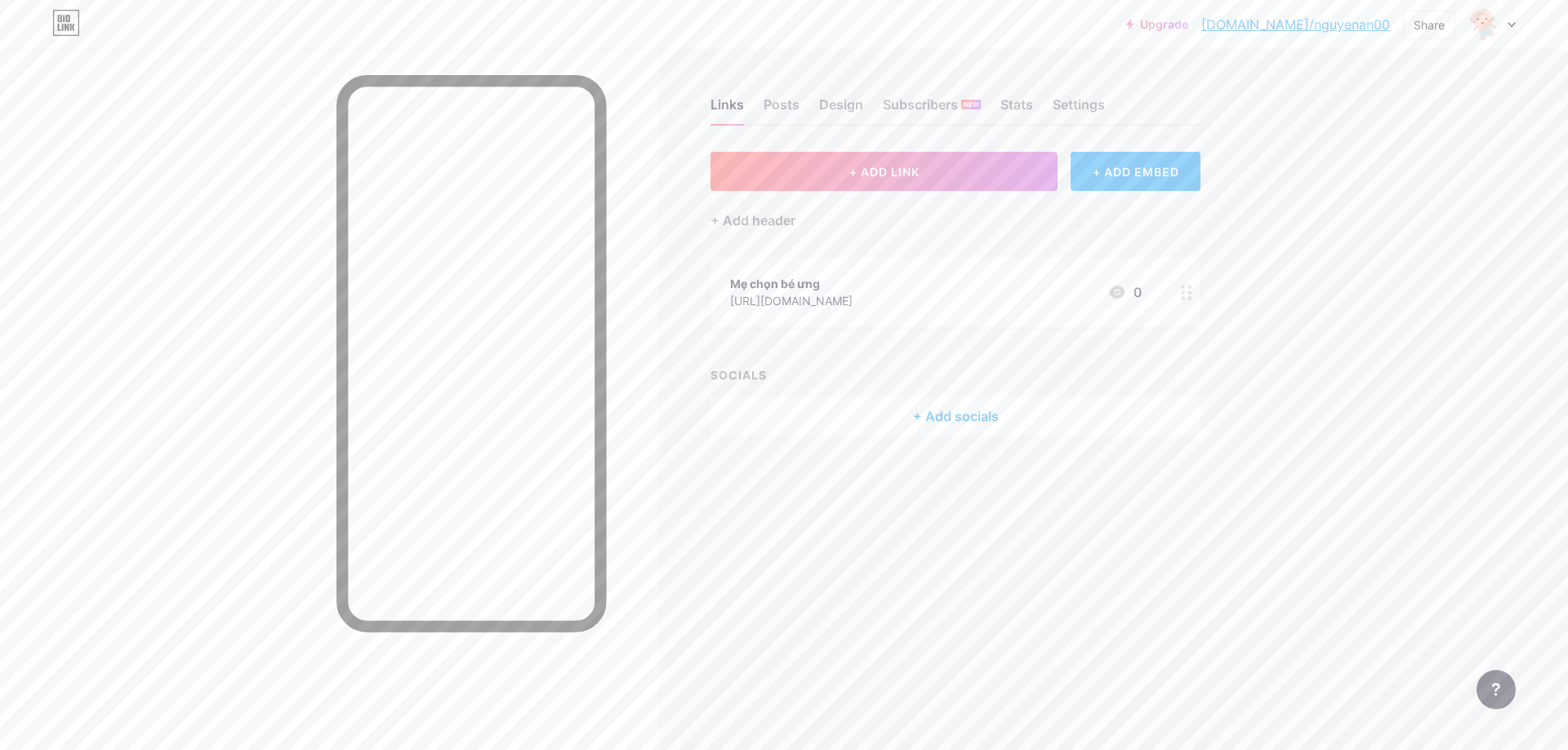
click at [1302, 131] on div "Upgrade [DOMAIN_NAME]/[PERSON_NAME]... [DOMAIN_NAME]/nguyenan00 Share Switch ac…" at bounding box center [784, 375] width 1568 height 750
